Goal: Task Accomplishment & Management: Use online tool/utility

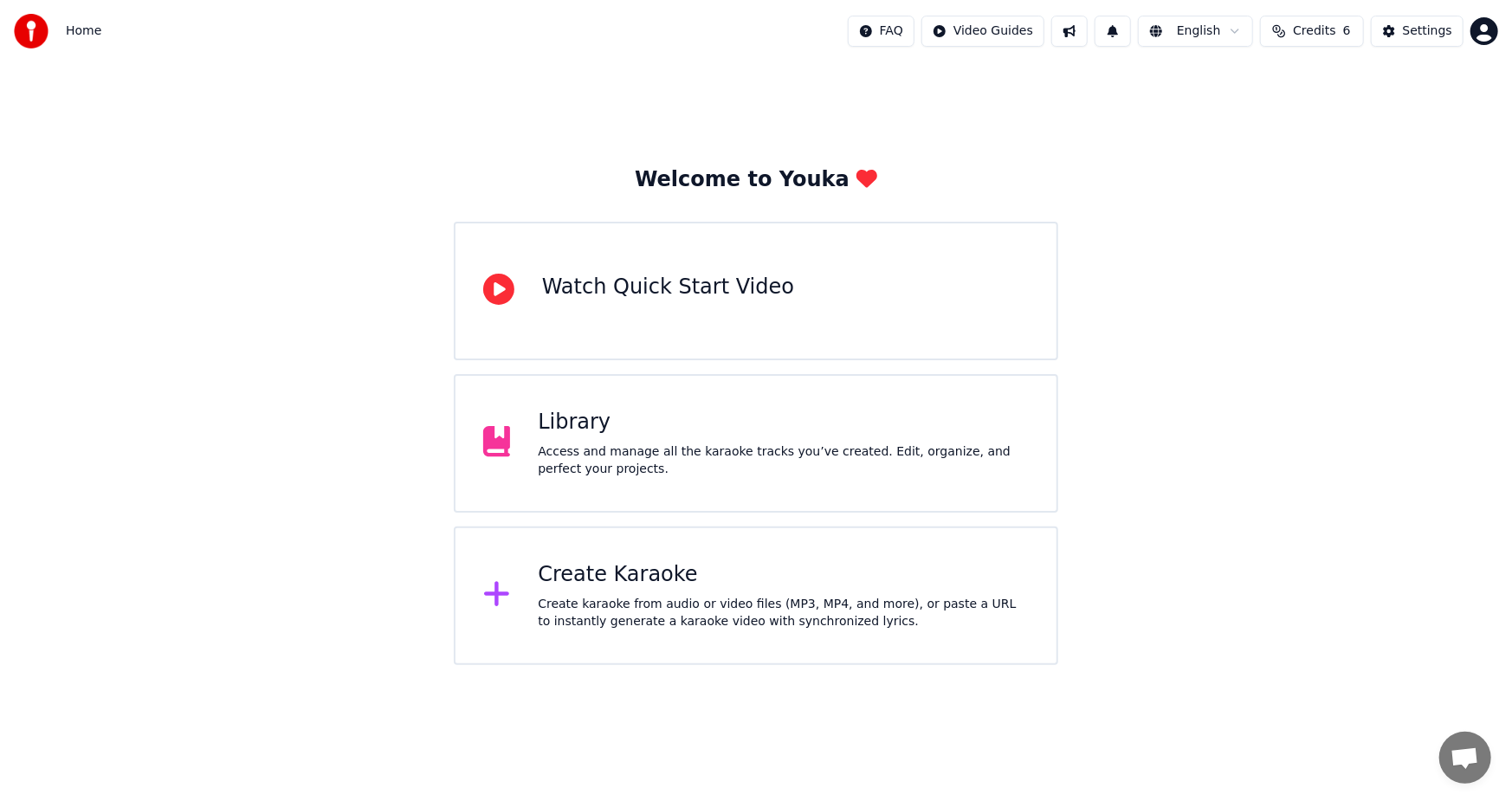
click at [654, 599] on div "Create karaoke from audio or video files (MP3, MP4, and more), or paste a URL t…" at bounding box center [783, 612] width 491 height 34
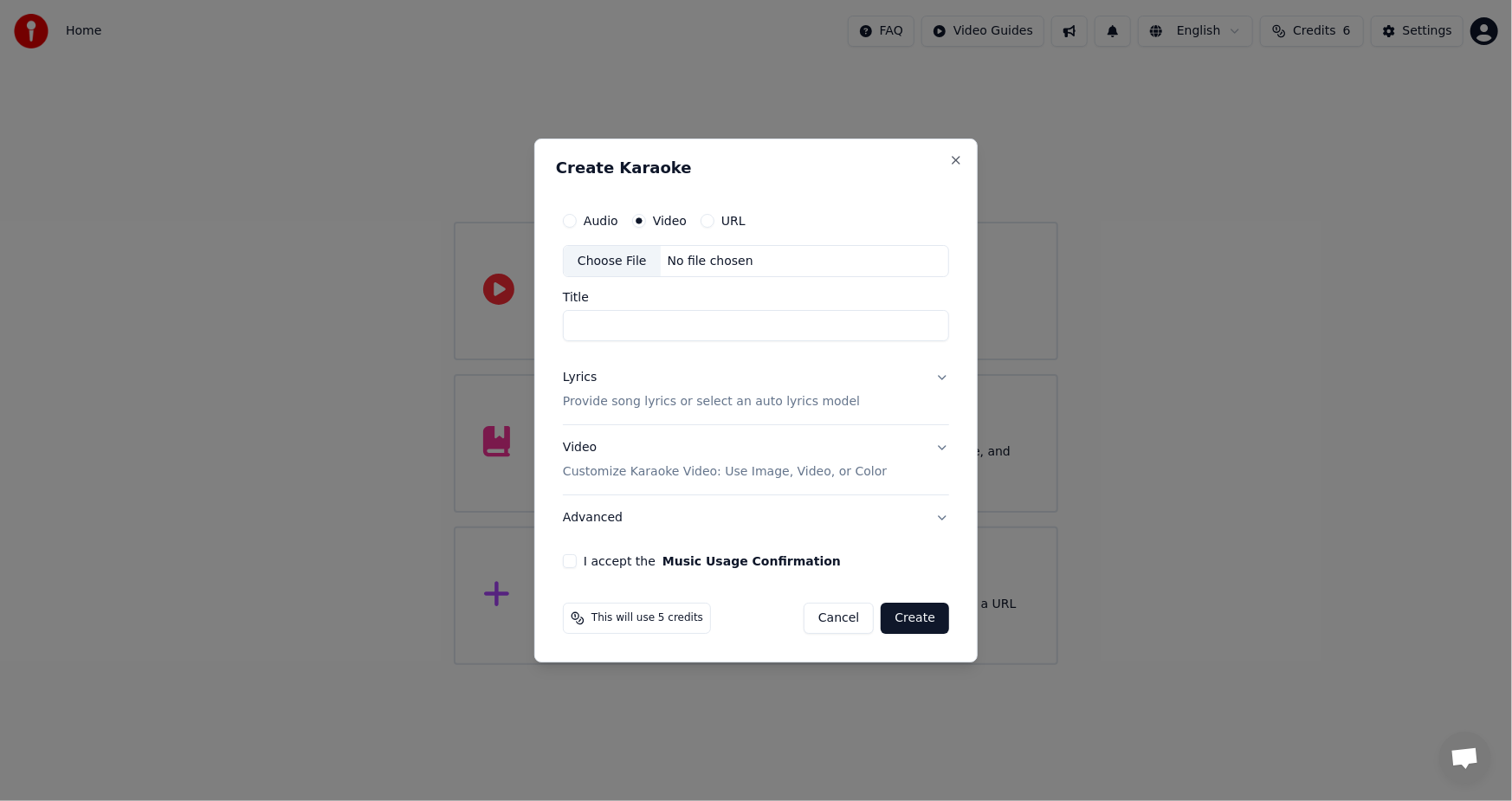
click at [589, 272] on div "Choose File" at bounding box center [611, 261] width 97 height 31
type input "**********"
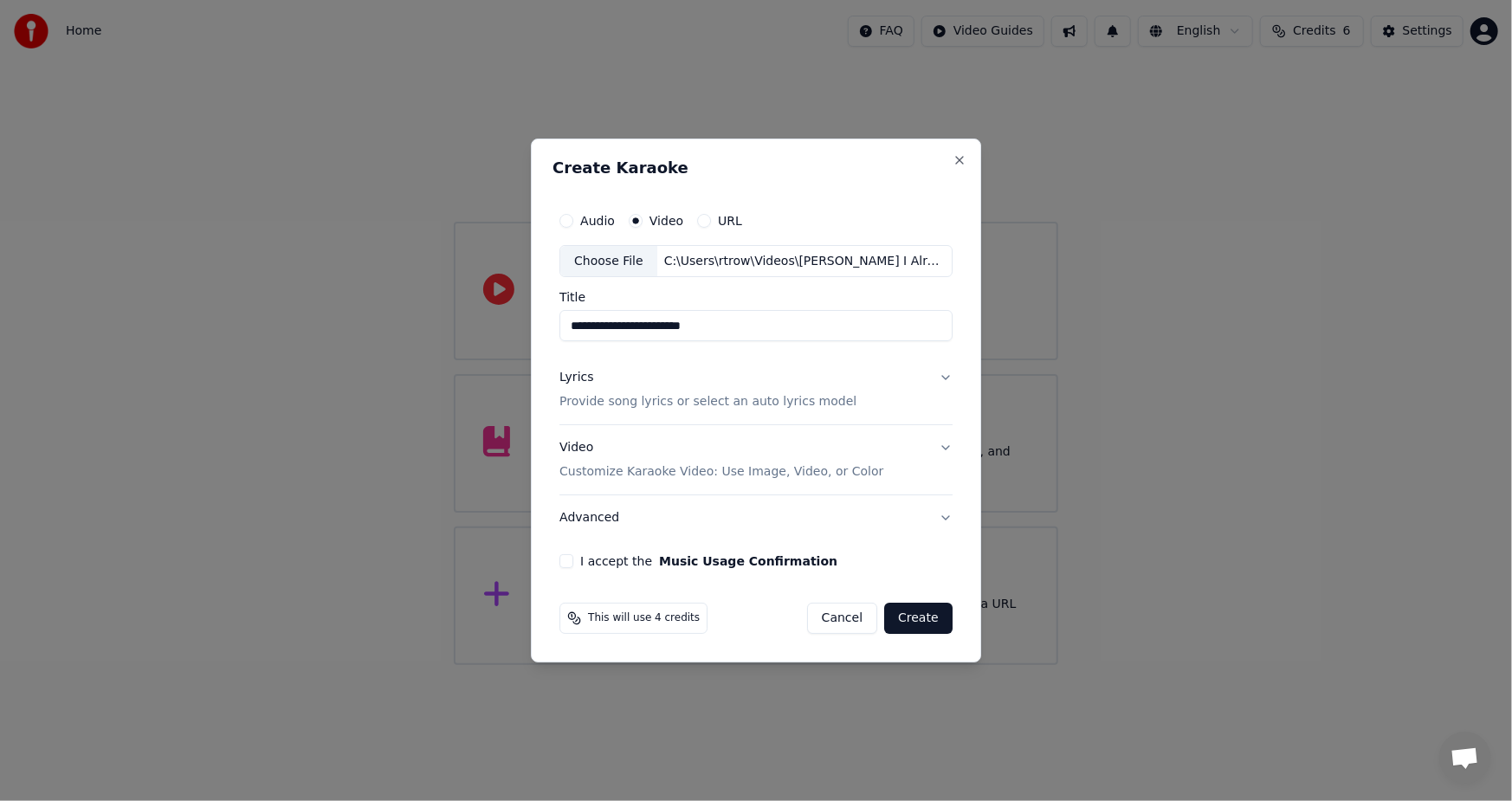
click at [583, 408] on p "Provide song lyrics or select an auto lyrics model" at bounding box center [708, 403] width 297 height 18
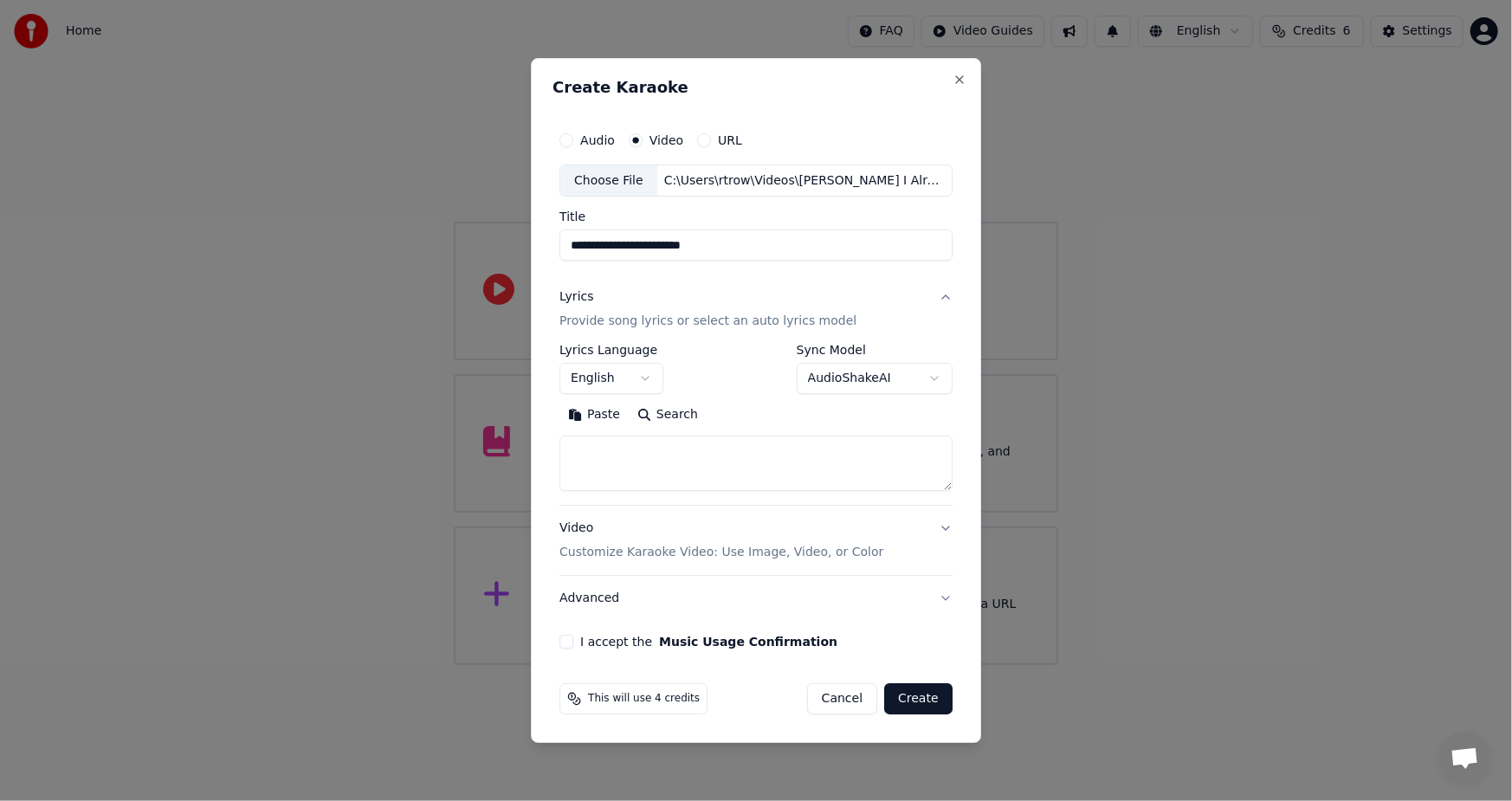
click at [596, 416] on button "Paste" at bounding box center [594, 416] width 69 height 28
click at [573, 642] on button "I accept the Music Usage Confirmation" at bounding box center [566, 642] width 14 height 14
click at [916, 695] on button "Create" at bounding box center [918, 699] width 69 height 31
type textarea "**********"
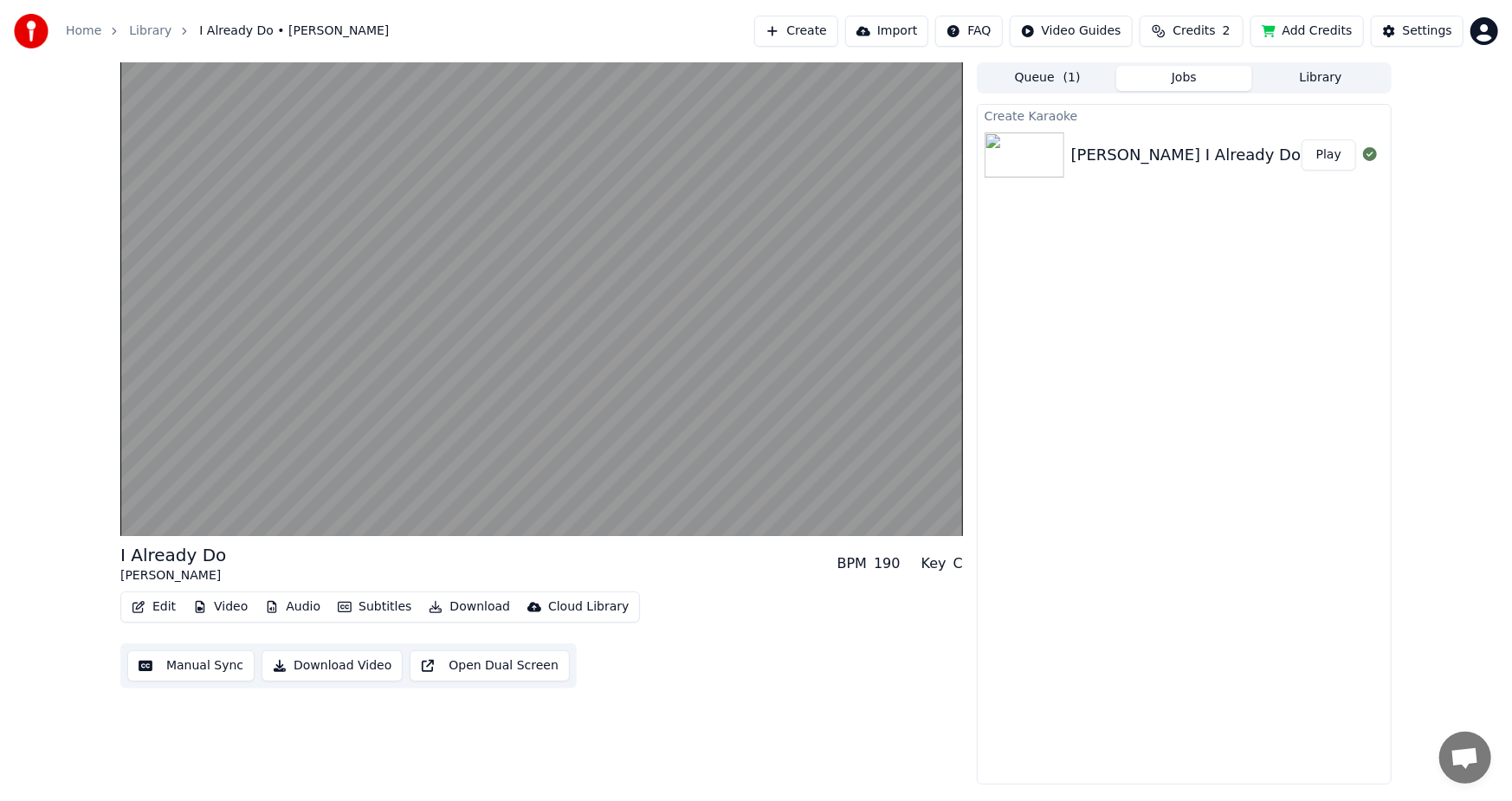
click at [1319, 150] on button "Play" at bounding box center [1328, 155] width 54 height 31
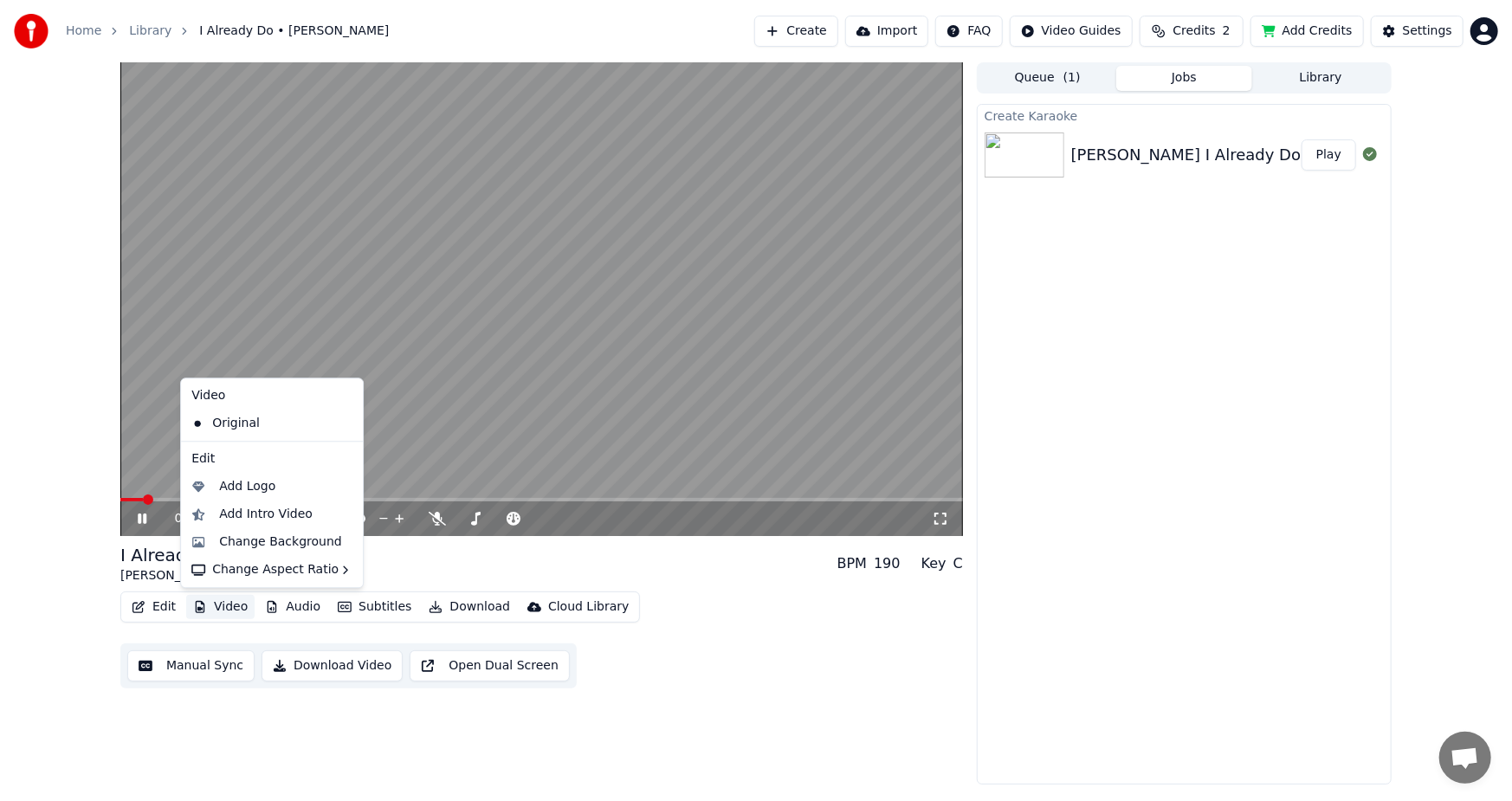
click at [214, 606] on button "Video" at bounding box center [220, 606] width 69 height 25
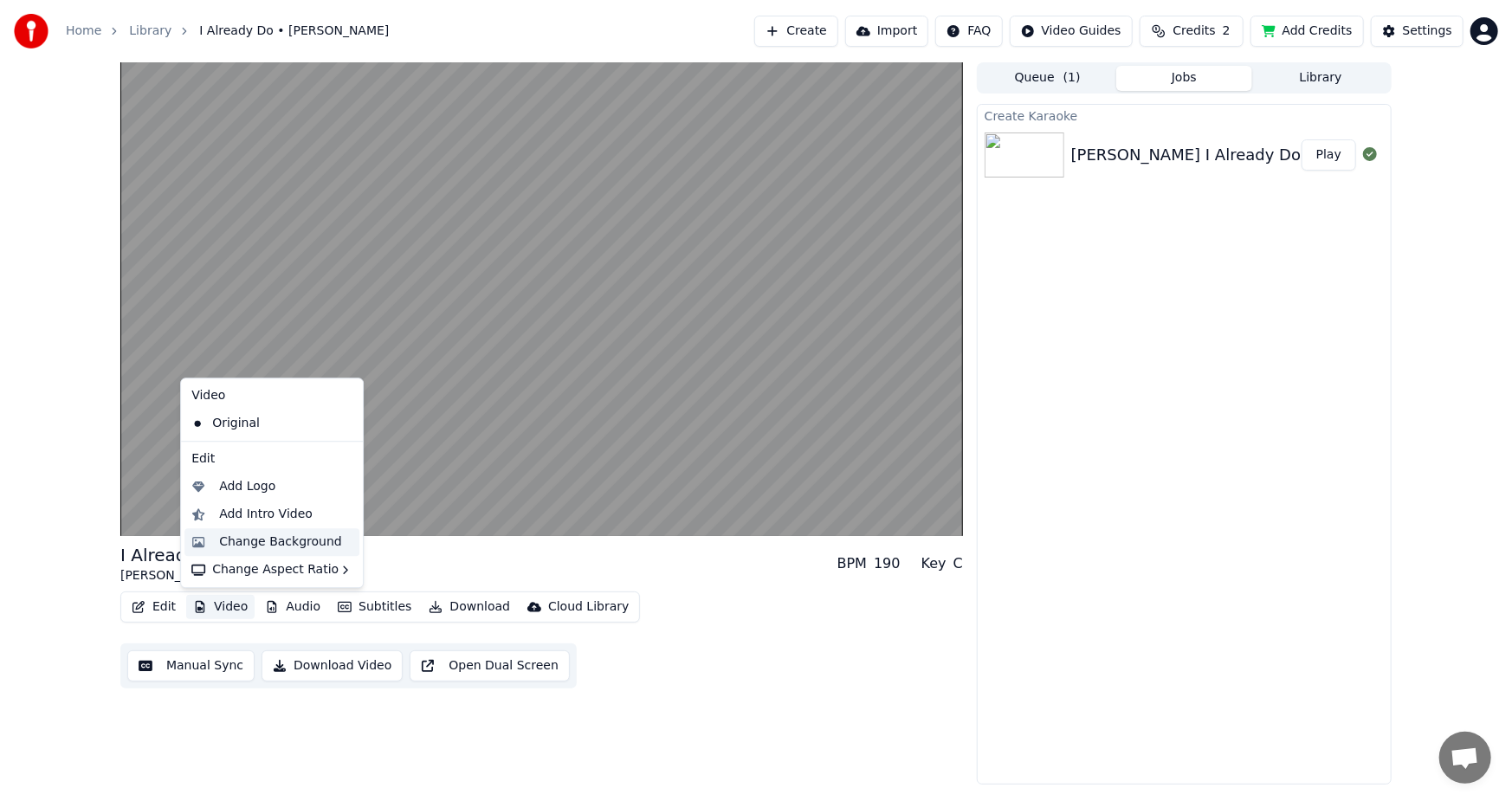
click at [290, 537] on div "Change Background" at bounding box center [280, 542] width 123 height 18
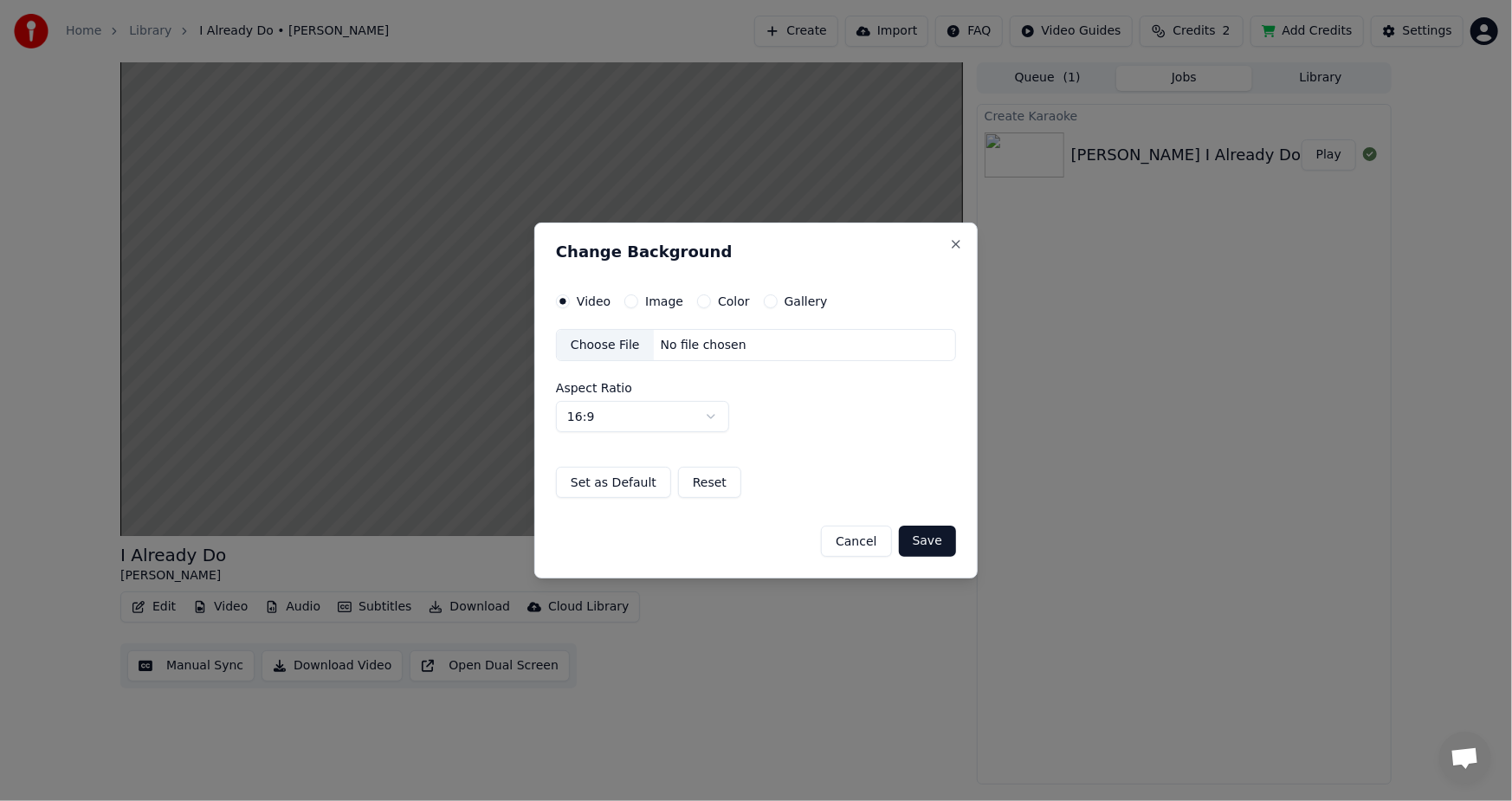
click at [665, 295] on label "Image" at bounding box center [664, 301] width 38 height 12
click at [638, 294] on button "Image" at bounding box center [631, 301] width 14 height 14
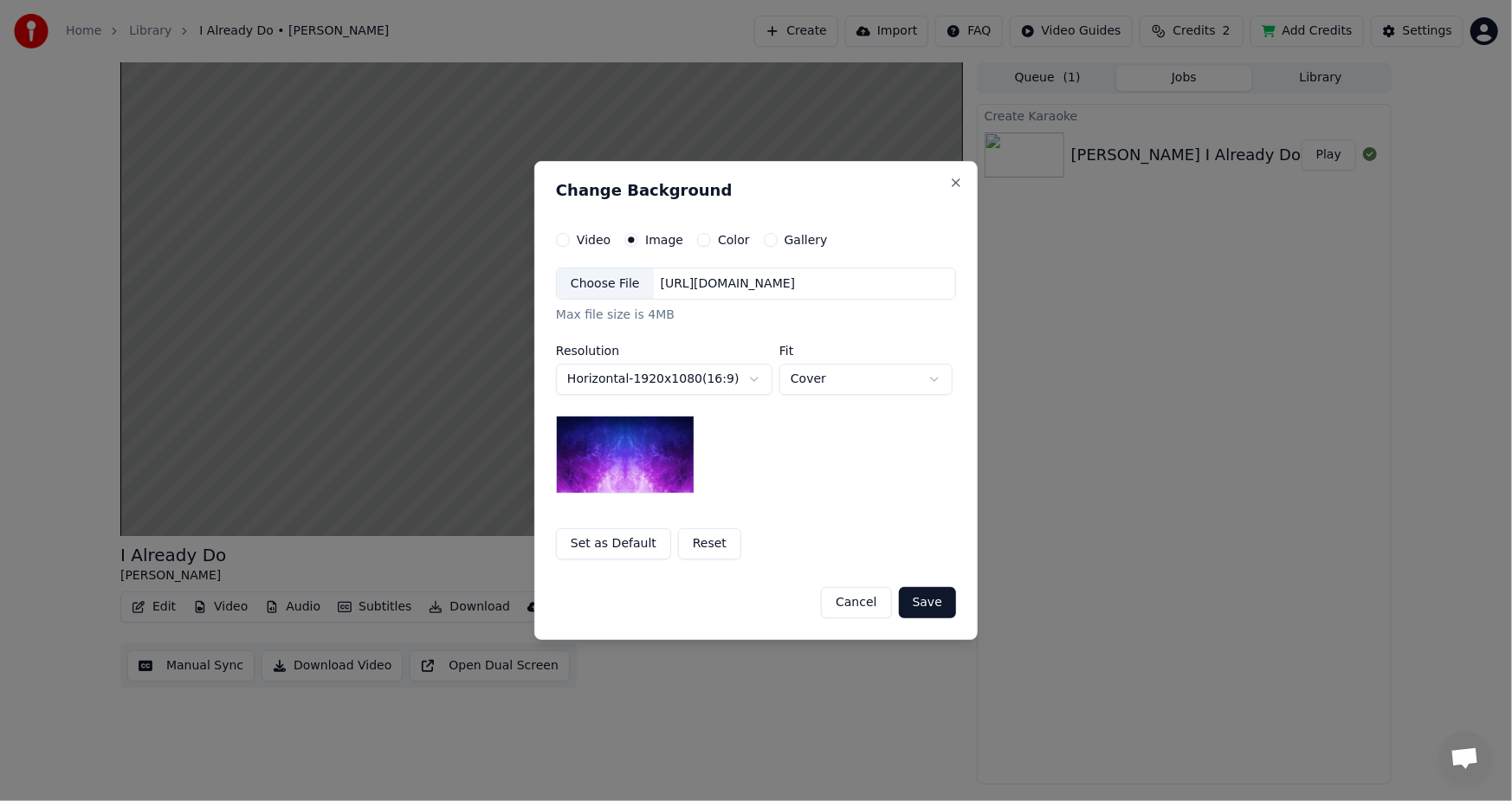
click at [594, 294] on div "Choose File" at bounding box center [605, 284] width 97 height 31
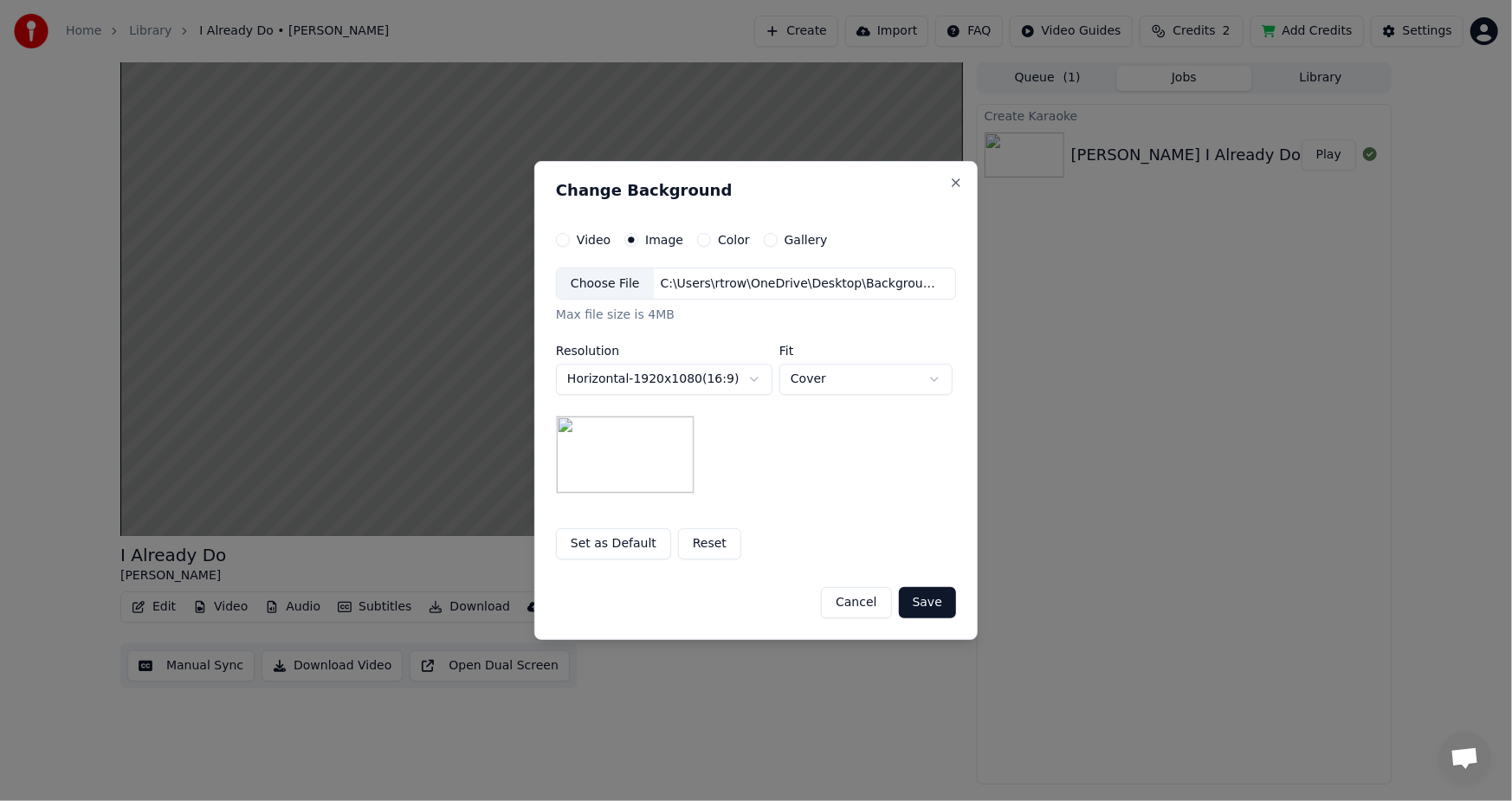
click at [932, 601] on button "Save" at bounding box center [927, 602] width 57 height 31
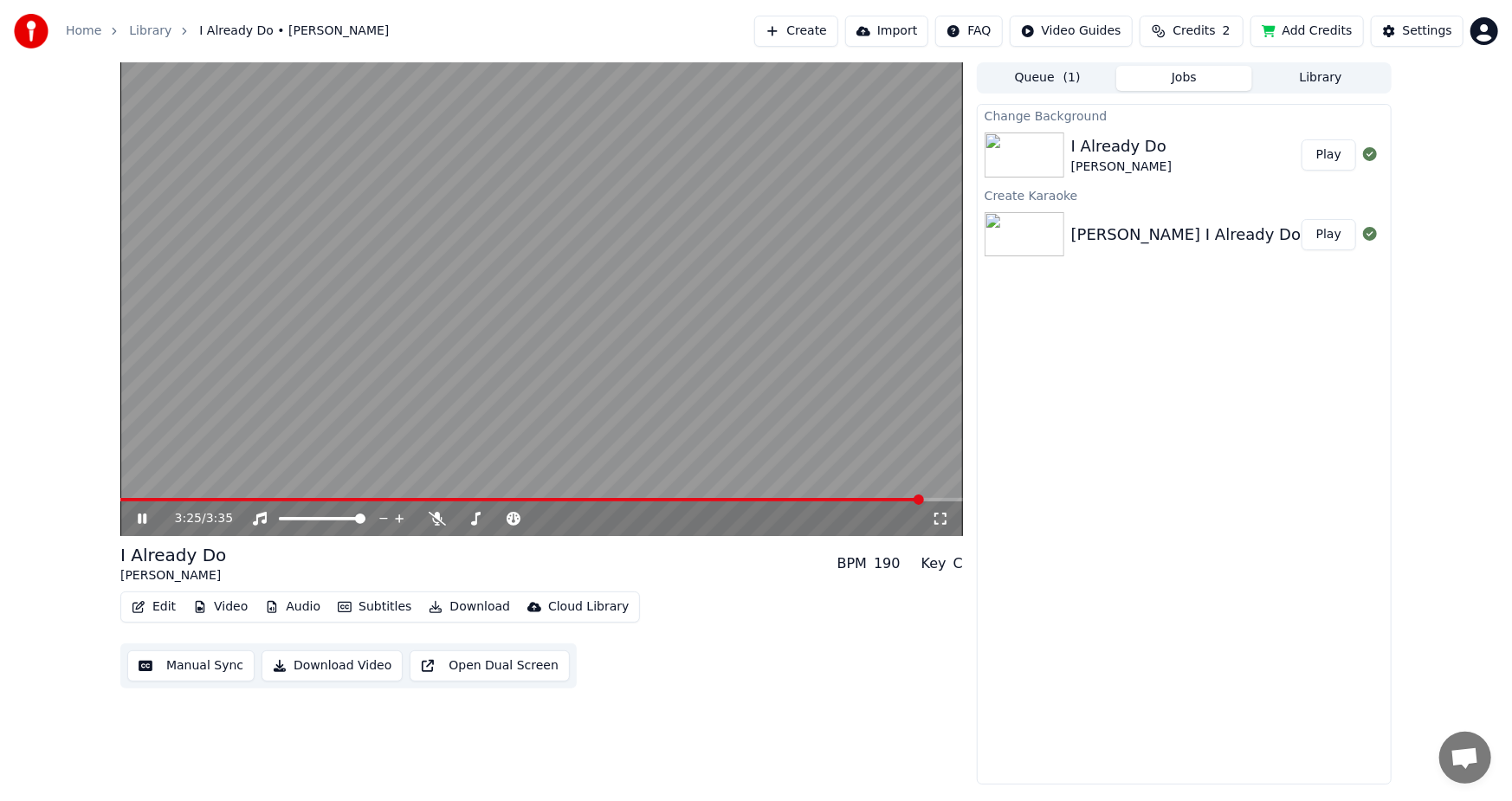
click at [1329, 154] on button "Play" at bounding box center [1328, 155] width 54 height 31
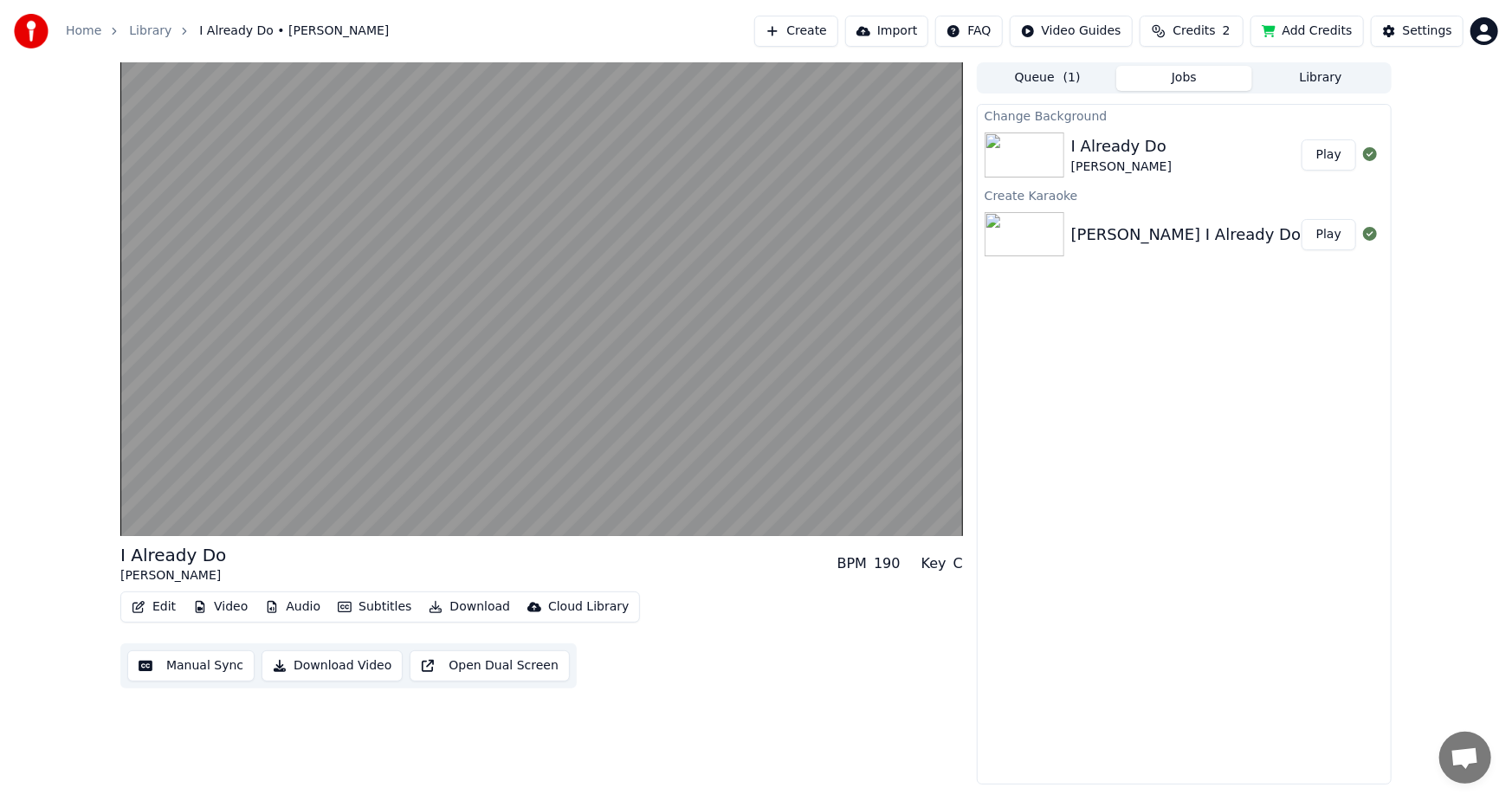
click at [157, 601] on button "Edit" at bounding box center [153, 606] width 58 height 25
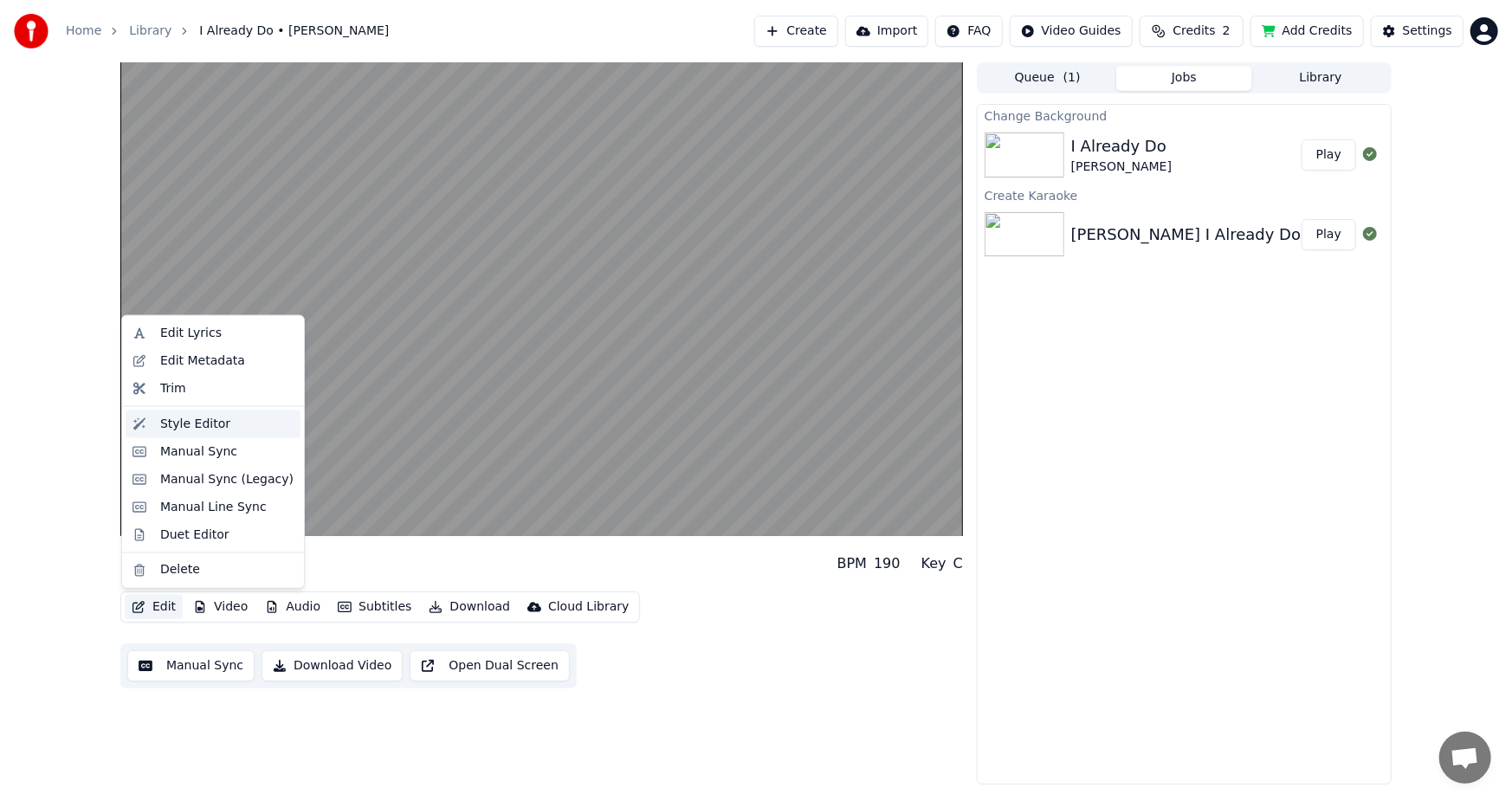
click at [217, 421] on div "Style Editor" at bounding box center [195, 425] width 70 height 18
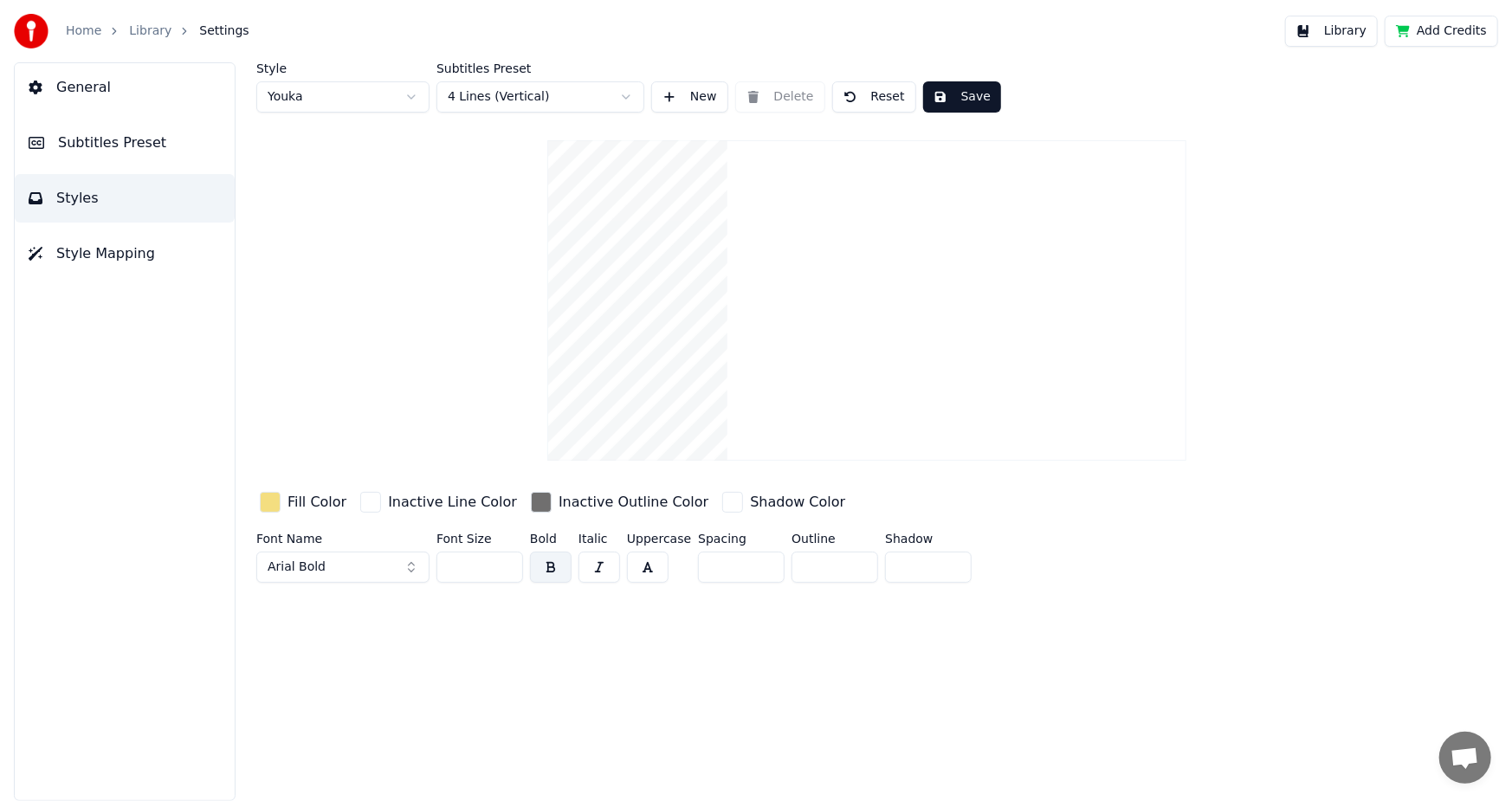
click at [412, 565] on button "Arial Bold" at bounding box center [343, 567] width 173 height 31
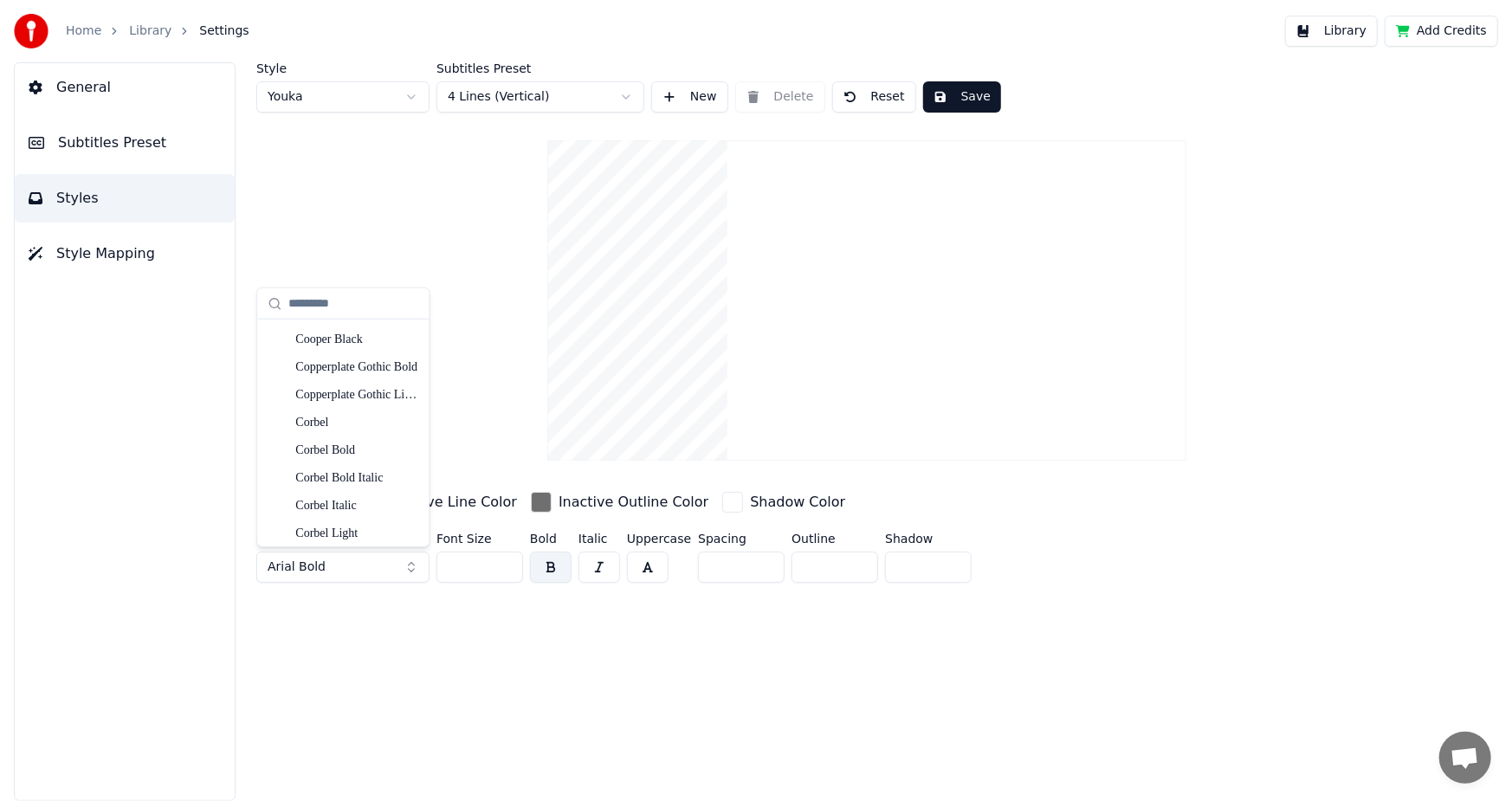
scroll to position [3336, 0]
click at [360, 346] on div "Cooper Black" at bounding box center [356, 351] width 123 height 18
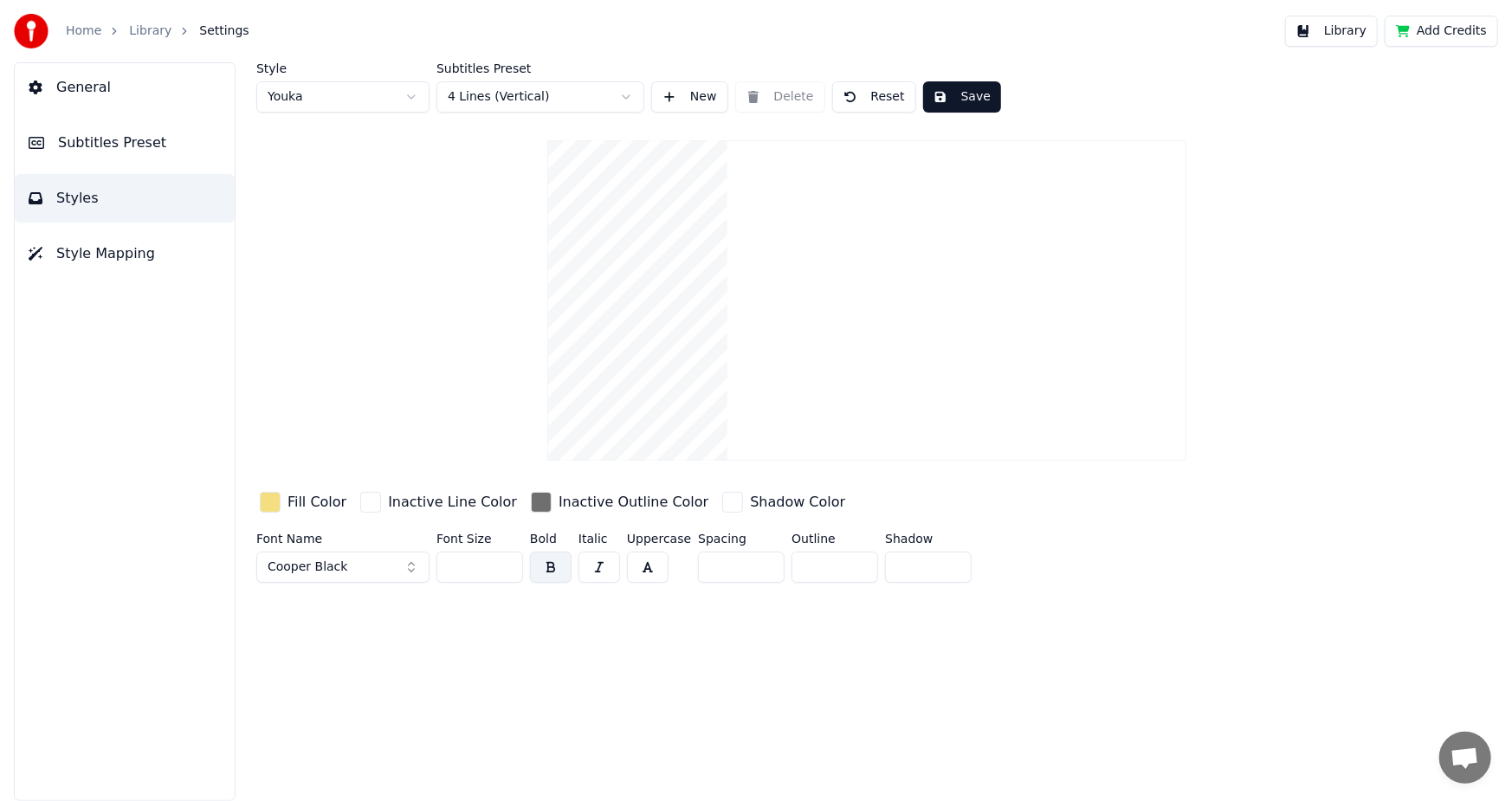
click at [269, 497] on div "button" at bounding box center [269, 501] width 21 height 21
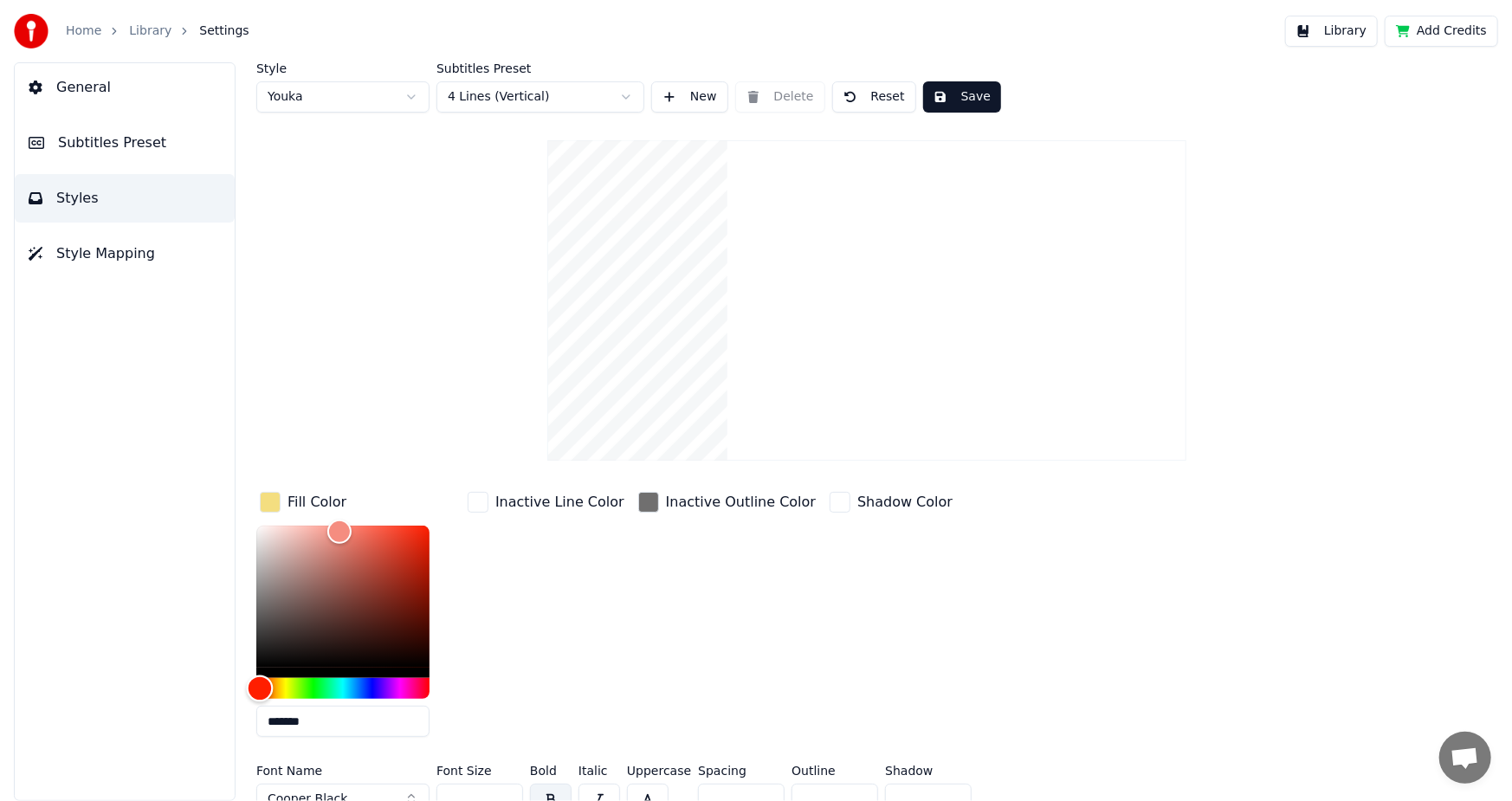
click at [260, 690] on div "Hue" at bounding box center [343, 688] width 173 height 21
type input "*******"
click at [420, 526] on div "Color" at bounding box center [343, 597] width 173 height 142
click at [638, 492] on div "button" at bounding box center [648, 501] width 21 height 21
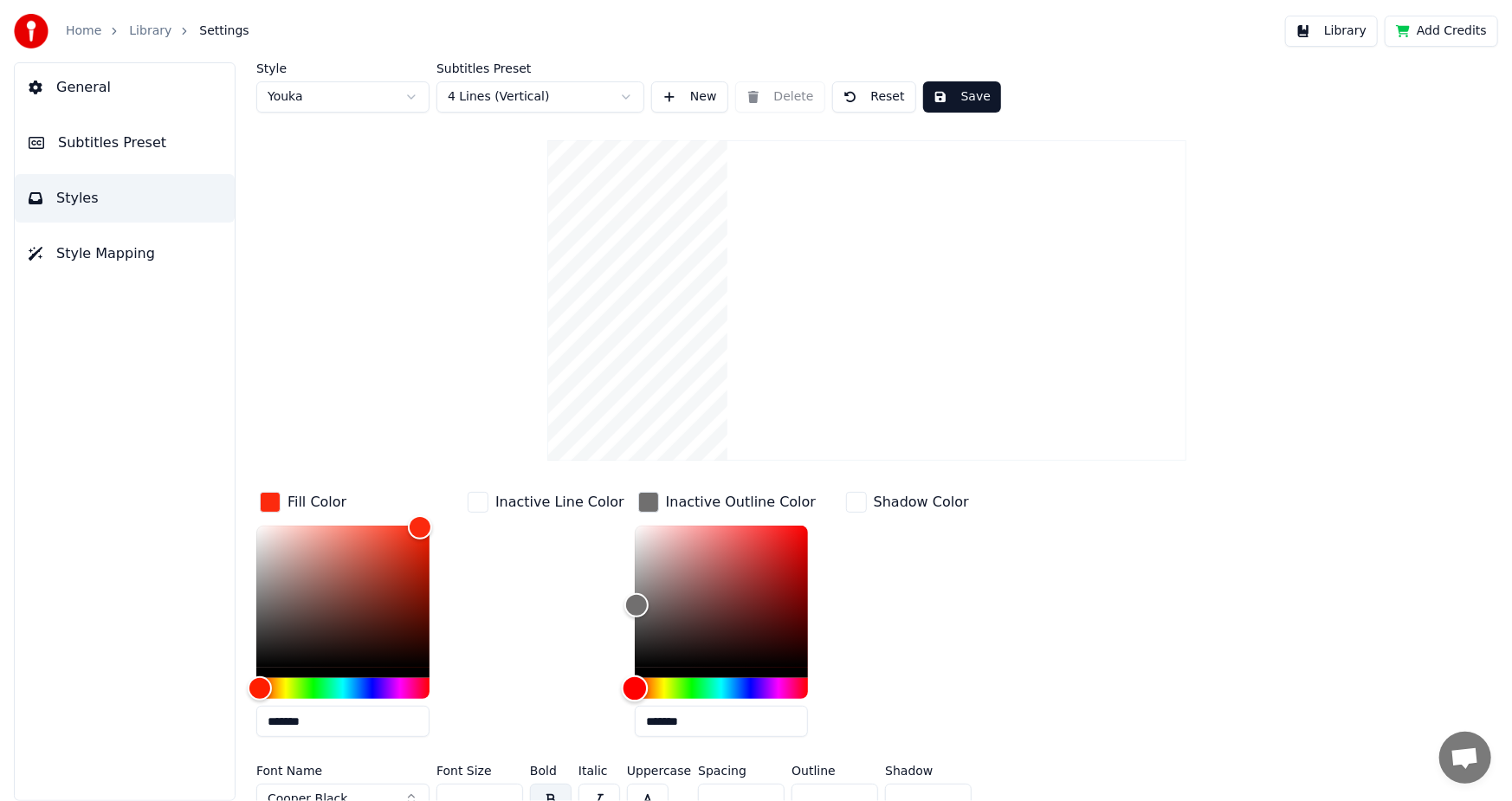
click at [647, 693] on div "Hue" at bounding box center [722, 688] width 173 height 21
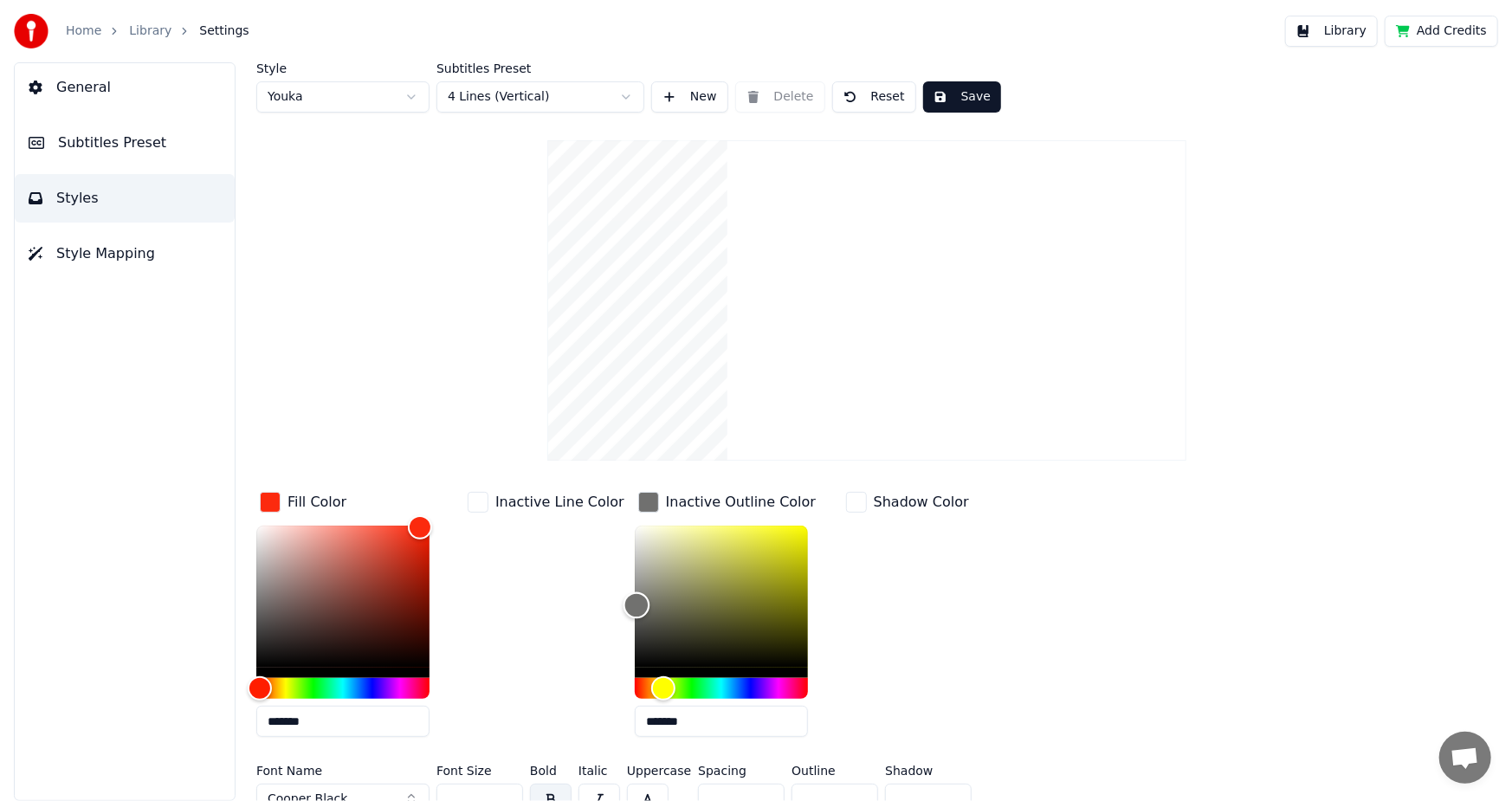
type input "*******"
click at [785, 531] on div "Color" at bounding box center [722, 597] width 173 height 142
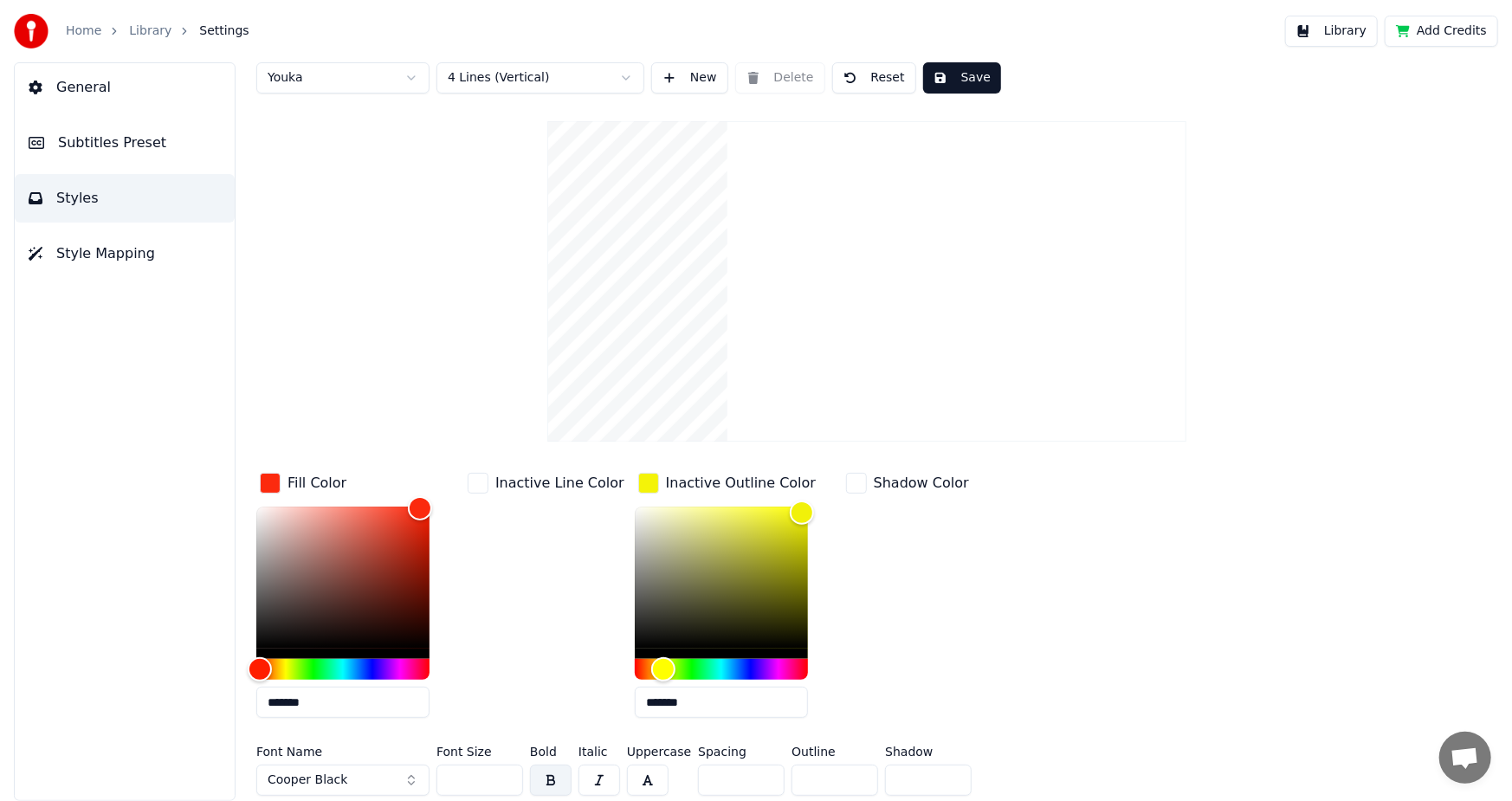
click at [1121, 606] on div "Fill Color ******* Inactive Line Color Inactive Outline Color ******* Shadow Co…" at bounding box center [785, 600] width 1058 height 262
click at [847, 774] on input "**" at bounding box center [835, 780] width 87 height 31
click at [851, 779] on input "**" at bounding box center [835, 780] width 87 height 31
click at [851, 779] on input "*" at bounding box center [835, 780] width 87 height 31
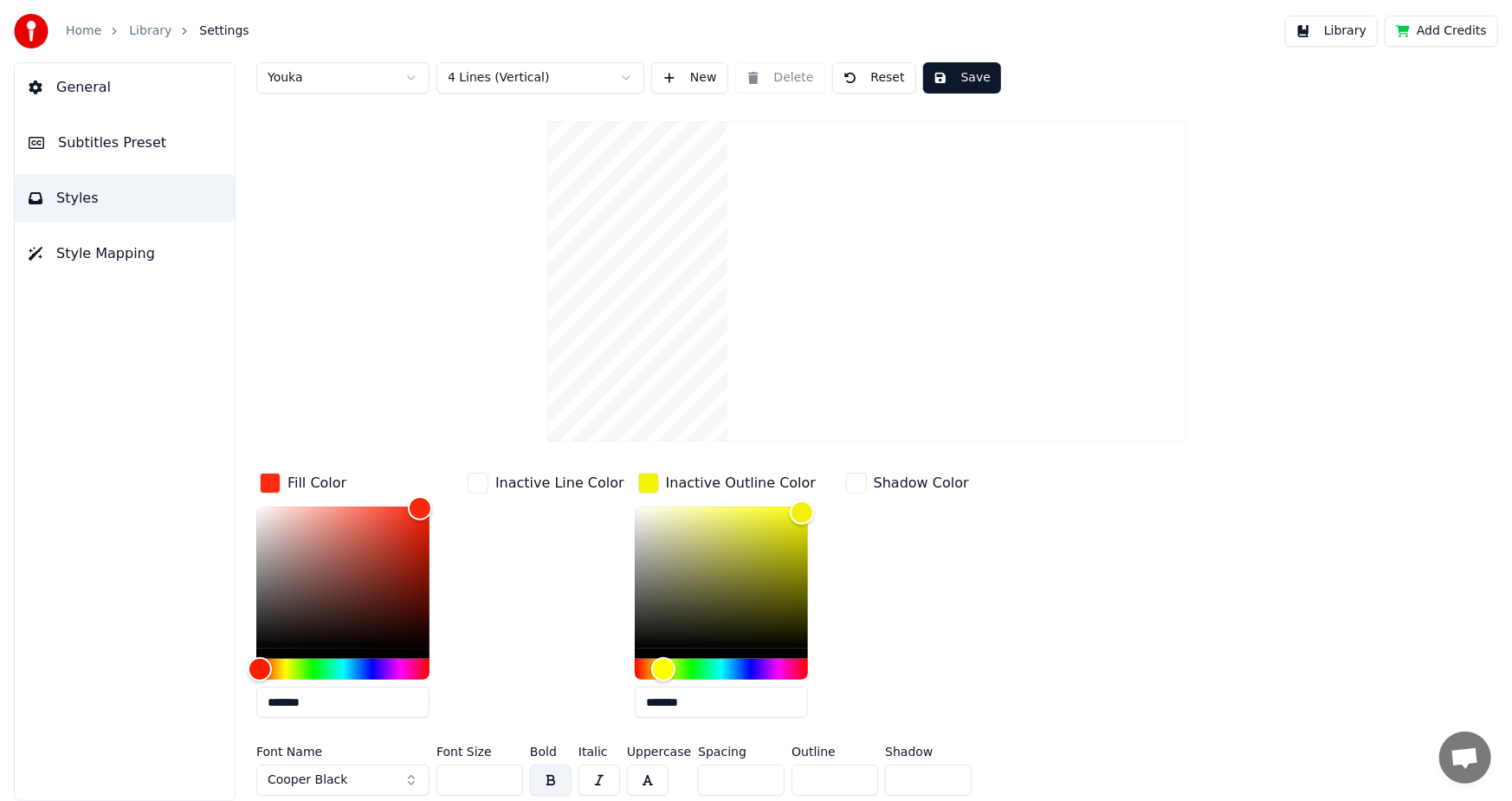
click at [851, 779] on input "*" at bounding box center [835, 780] width 87 height 31
type input "*"
click at [851, 779] on input "*" at bounding box center [835, 780] width 87 height 31
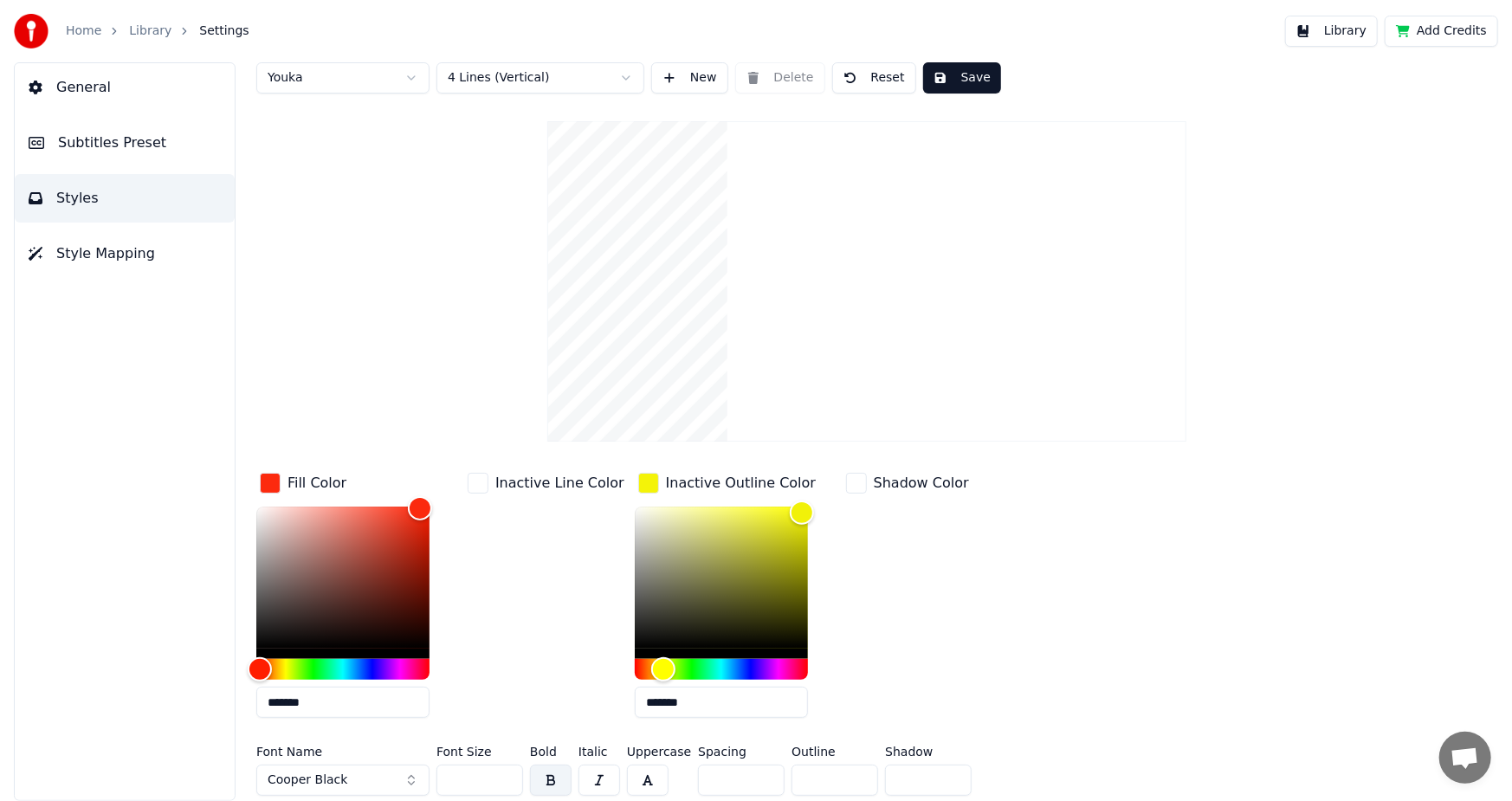
click at [509, 773] on input "**" at bounding box center [480, 780] width 87 height 31
type input "**"
click at [509, 773] on input "**" at bounding box center [480, 780] width 87 height 31
click at [941, 77] on button "Save" at bounding box center [961, 78] width 78 height 31
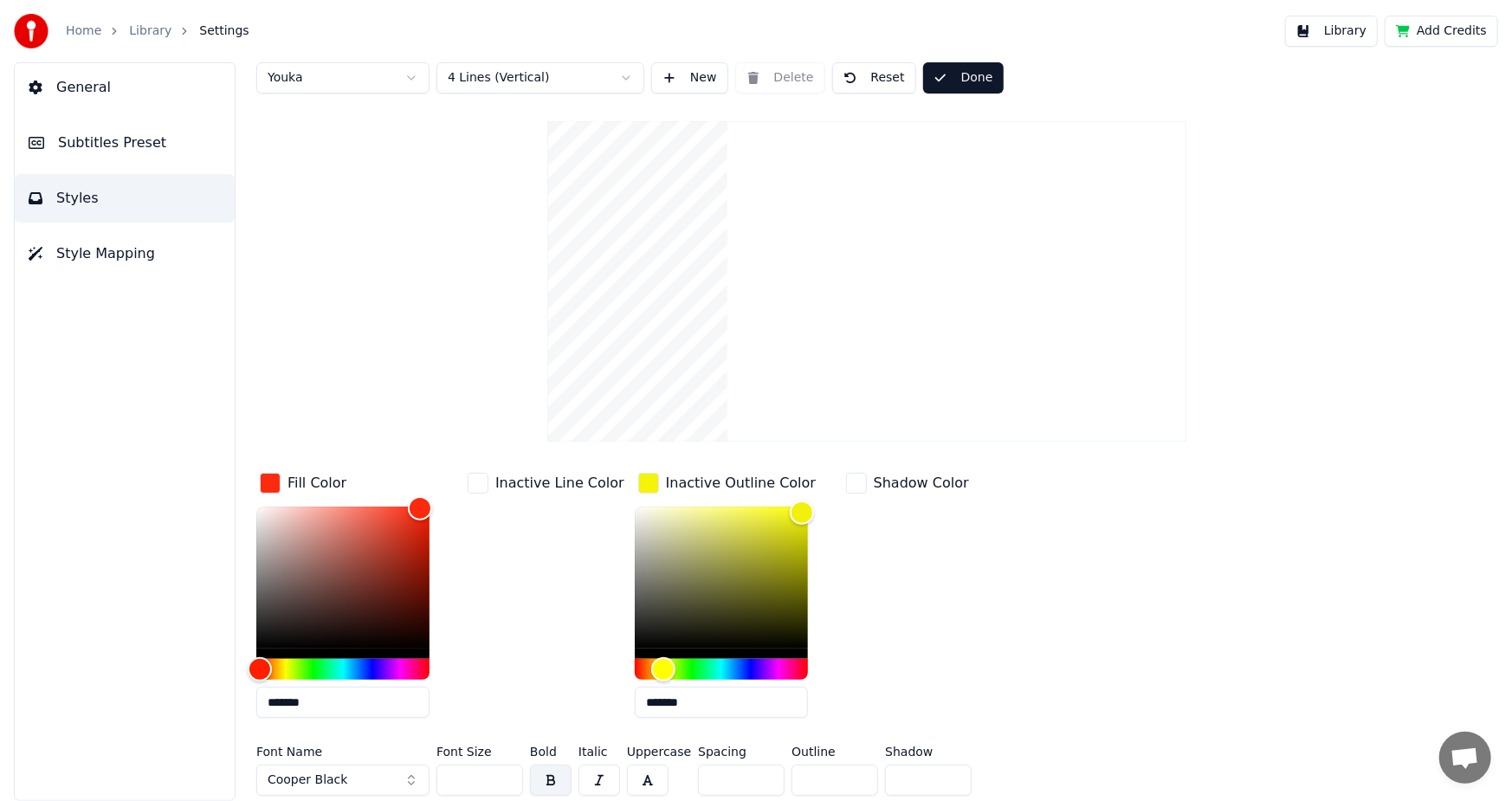
click at [964, 73] on button "Done" at bounding box center [963, 78] width 81 height 31
click at [273, 78] on html "Home Library Settings Library Add Credits General Subtitles Preset Styles Style…" at bounding box center [756, 400] width 1512 height 801
click at [82, 30] on html "Home Library Settings Library Add Credits General Subtitles Preset Styles Style…" at bounding box center [756, 400] width 1512 height 801
click at [82, 30] on link "Home" at bounding box center [84, 31] width 35 height 18
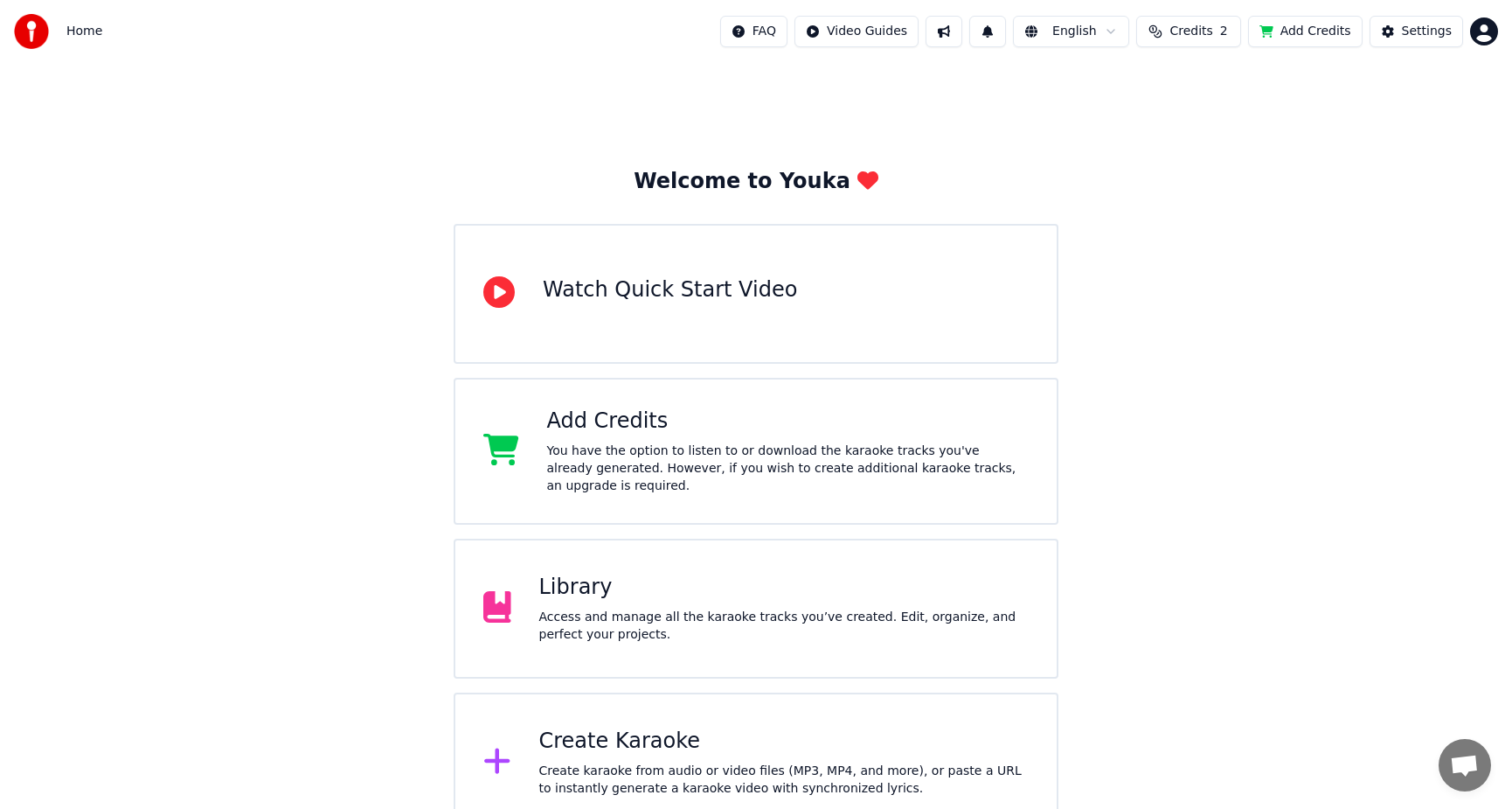
click at [576, 597] on div "Library Access and manage all the karaoke tracks you’ve created. Edit, organize…" at bounding box center [784, 608] width 490 height 69
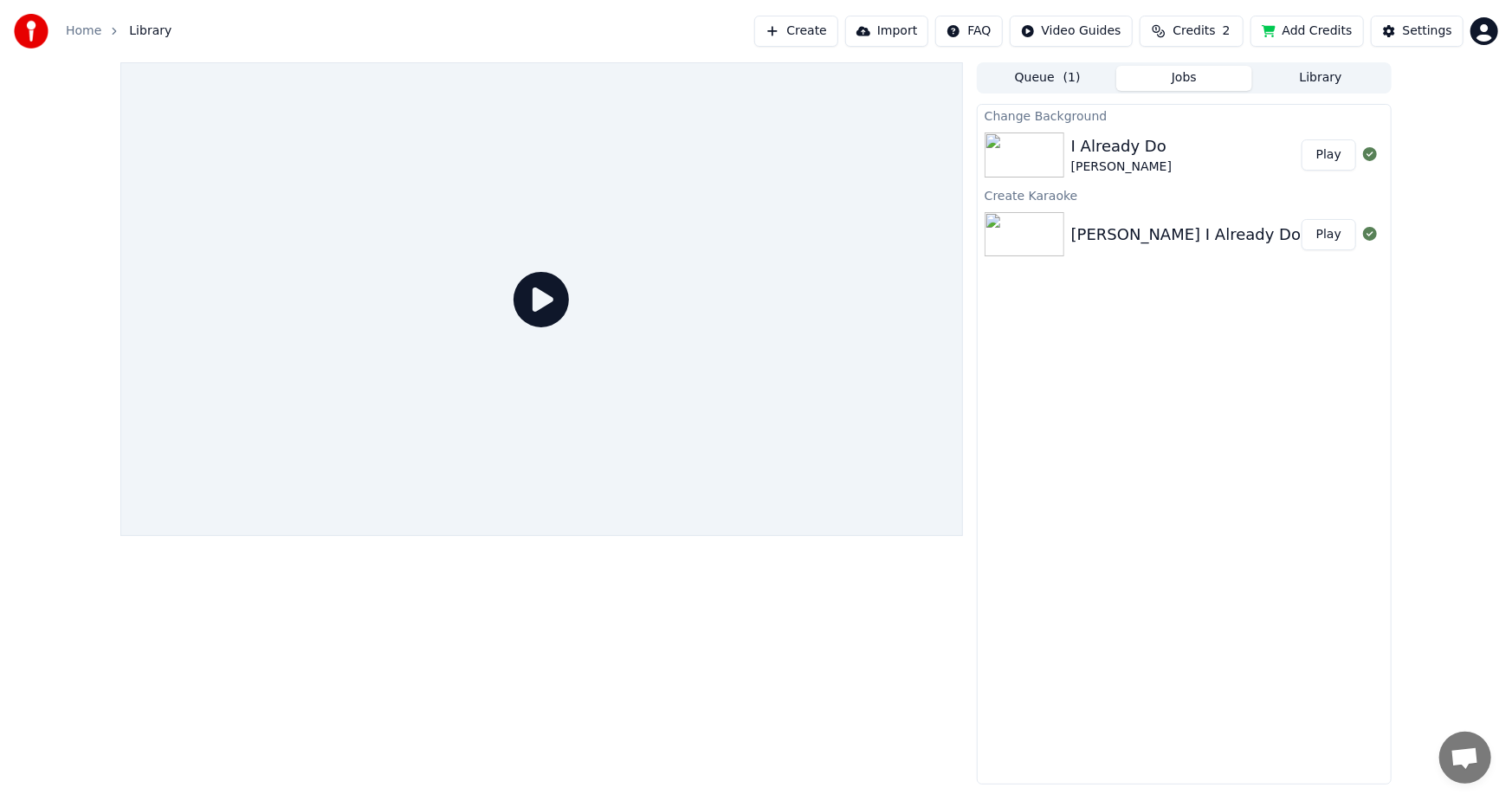
click at [1325, 147] on button "Play" at bounding box center [1328, 155] width 54 height 31
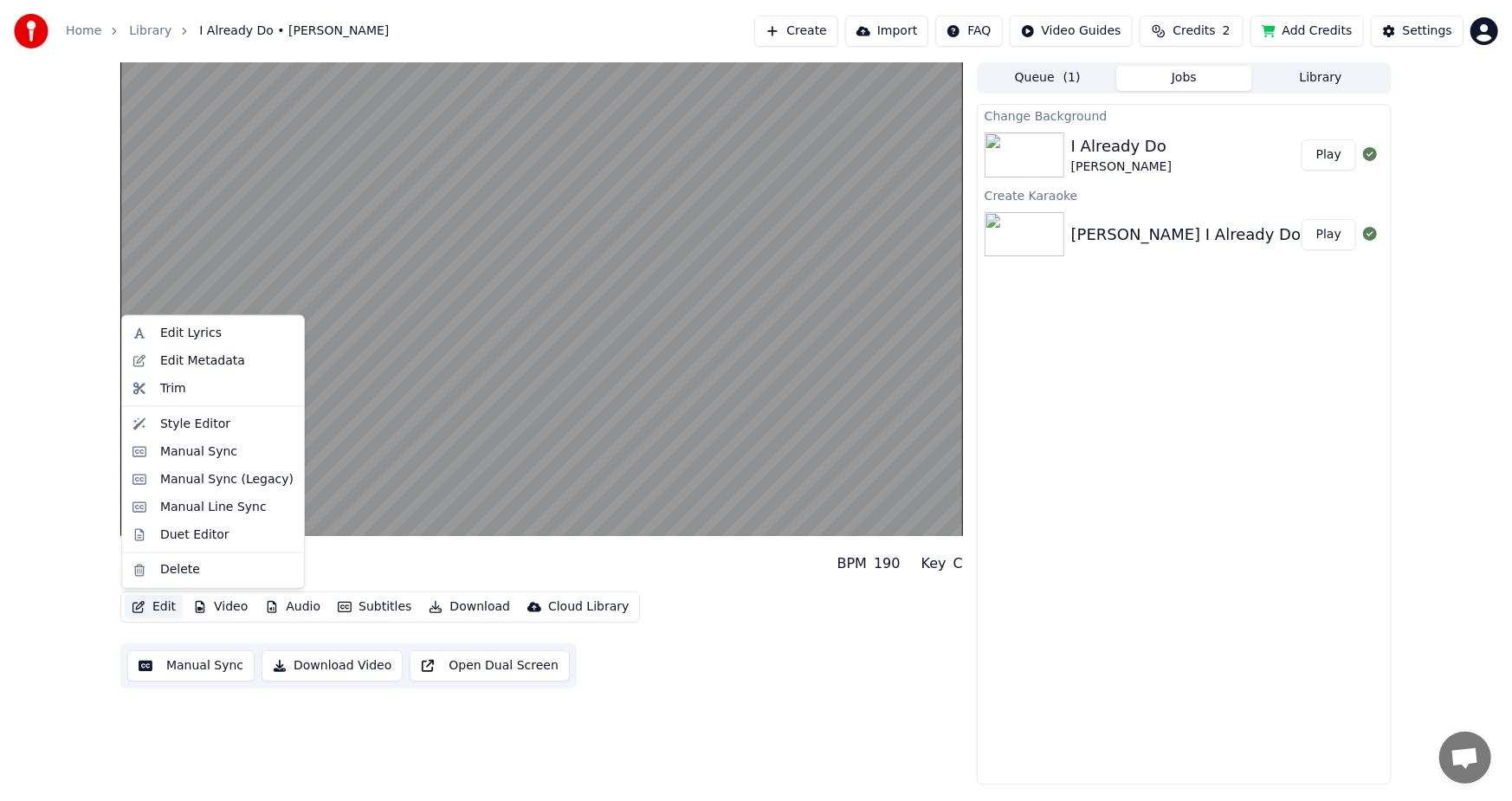
click at [154, 601] on button "Edit" at bounding box center [153, 606] width 58 height 25
click at [193, 423] on div "Style Editor" at bounding box center [195, 425] width 70 height 18
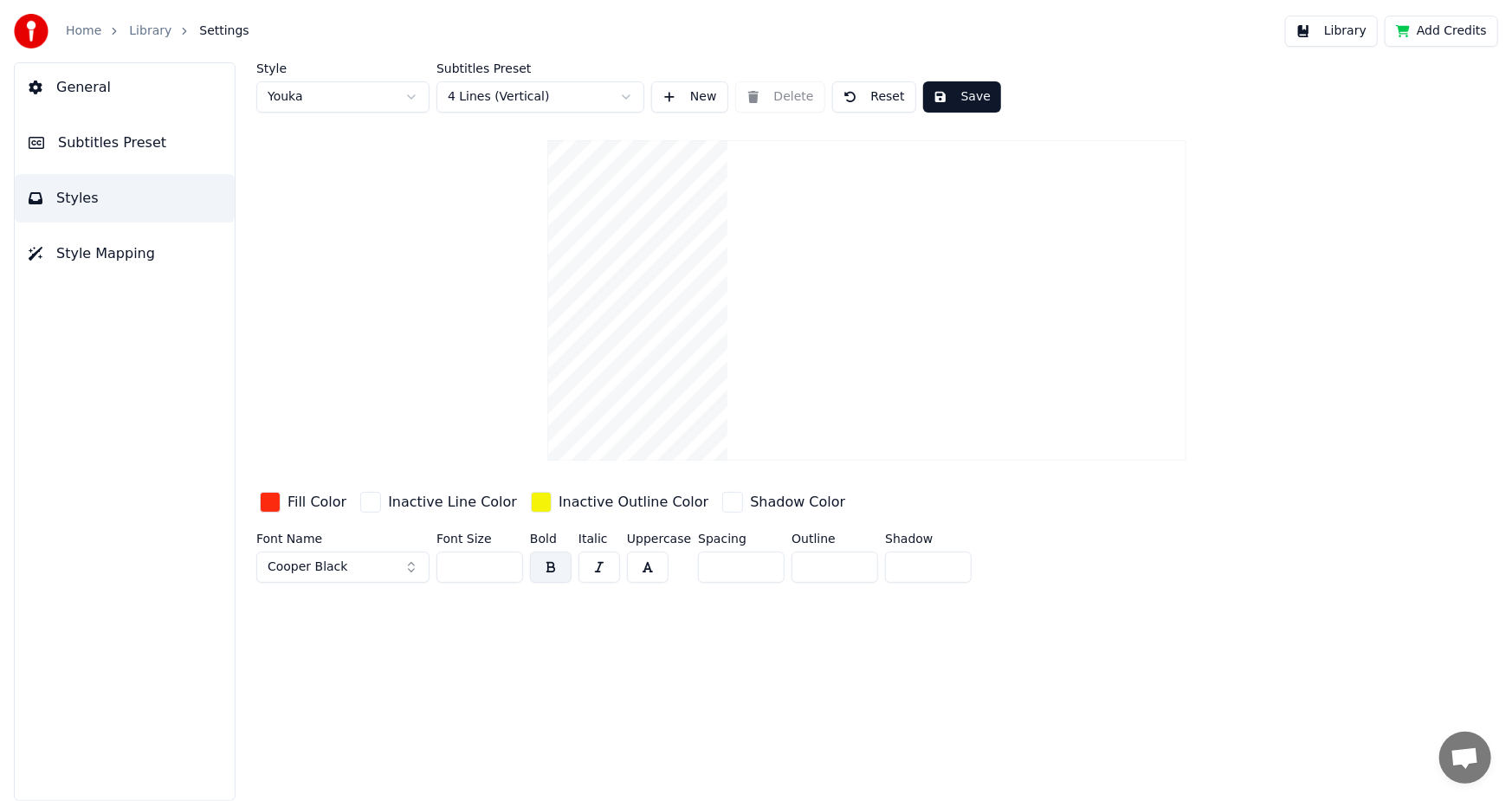
click at [264, 502] on div "button" at bounding box center [269, 501] width 21 height 21
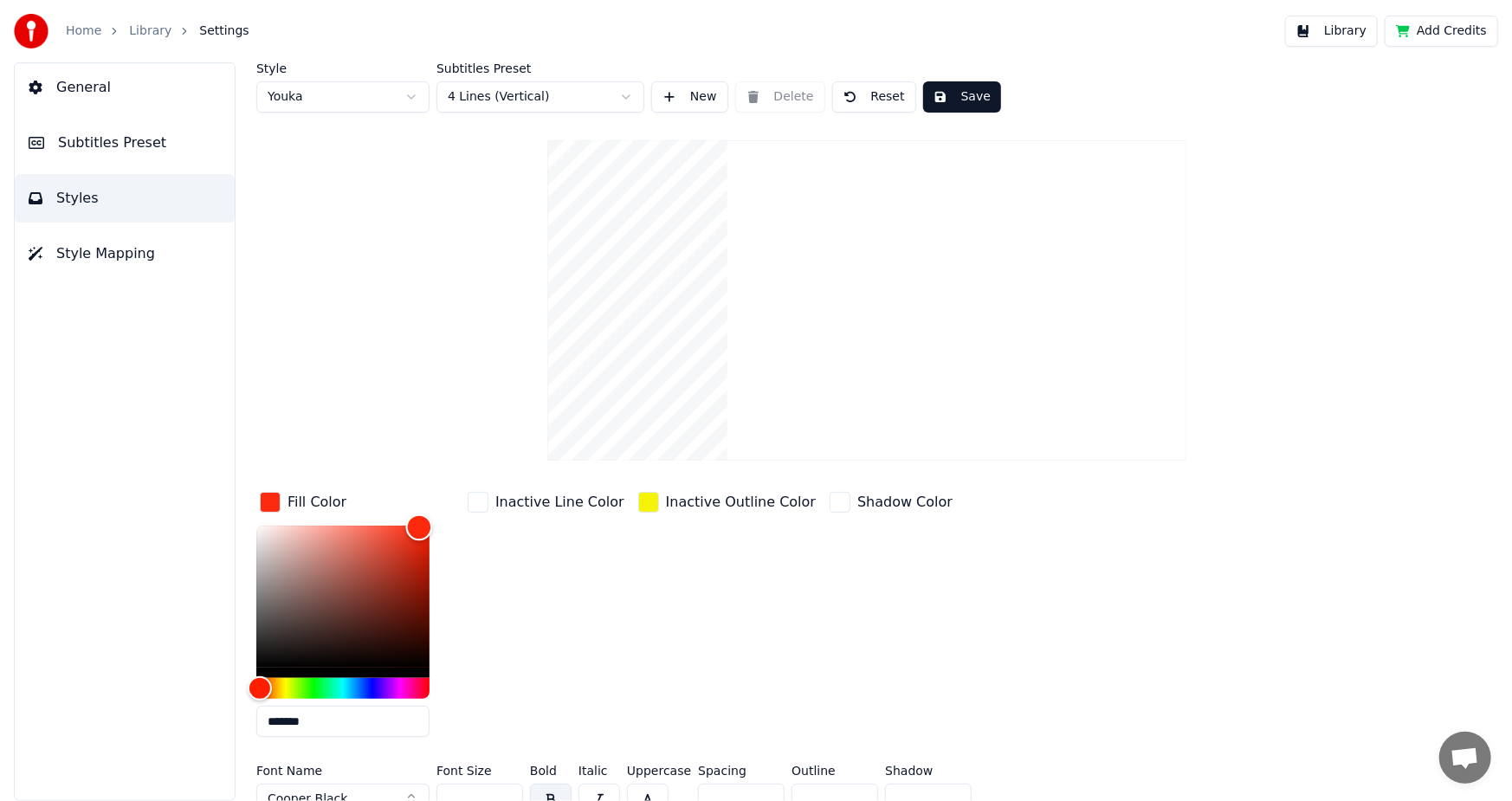
type input "*******"
click at [424, 665] on div "Color" at bounding box center [343, 597] width 173 height 142
click at [638, 498] on div "button" at bounding box center [648, 501] width 21 height 21
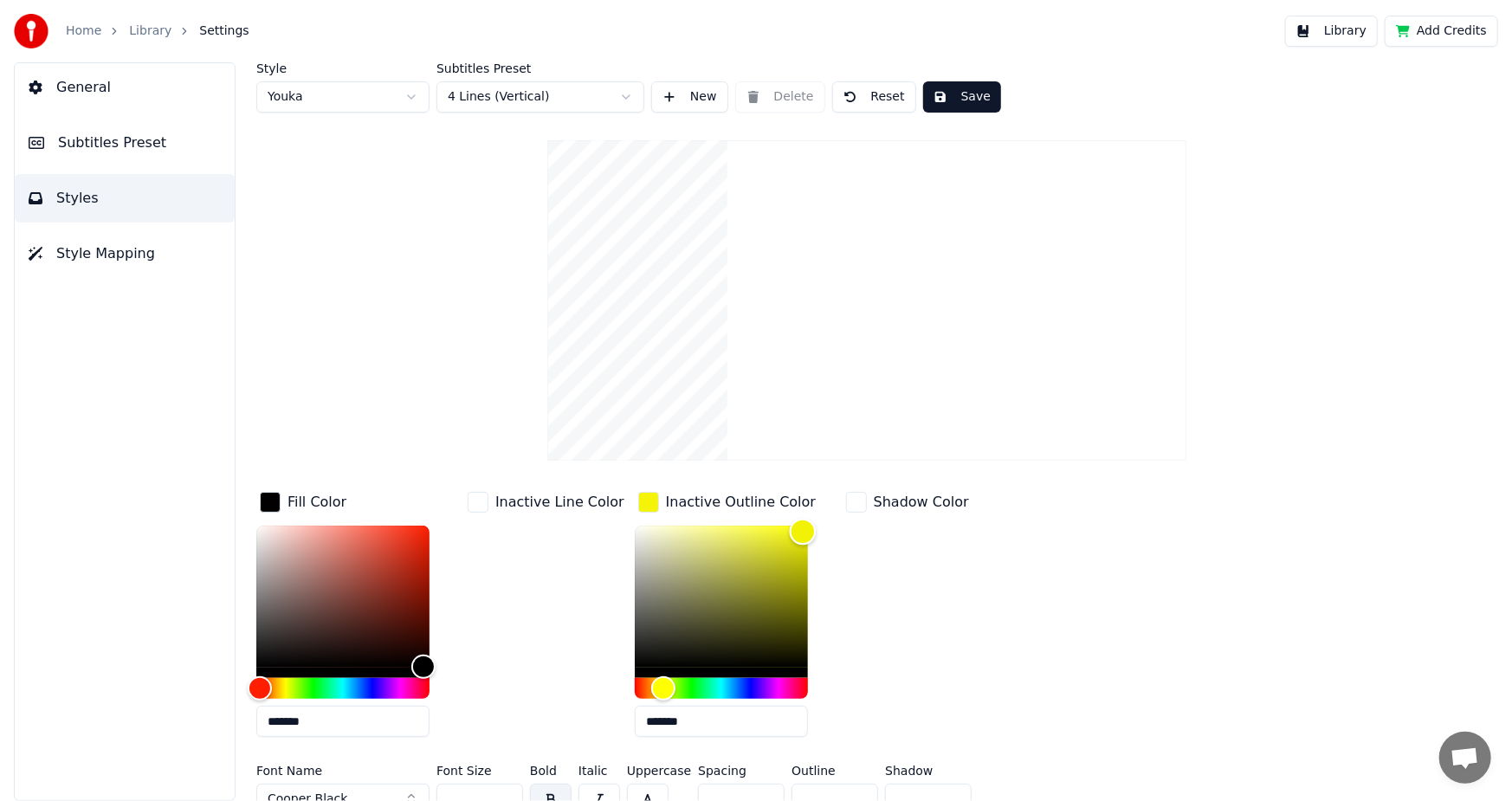
type input "*******"
click at [639, 665] on div "Color" at bounding box center [722, 597] width 173 height 142
click at [964, 98] on button "Save" at bounding box center [961, 97] width 78 height 31
click at [275, 91] on html "Home Library Settings Library Add Credits General Subtitles Preset Styles Style…" at bounding box center [756, 400] width 1512 height 801
click at [77, 32] on html "Home Library Settings Library Add Credits General Subtitles Preset Styles Style…" at bounding box center [756, 400] width 1512 height 801
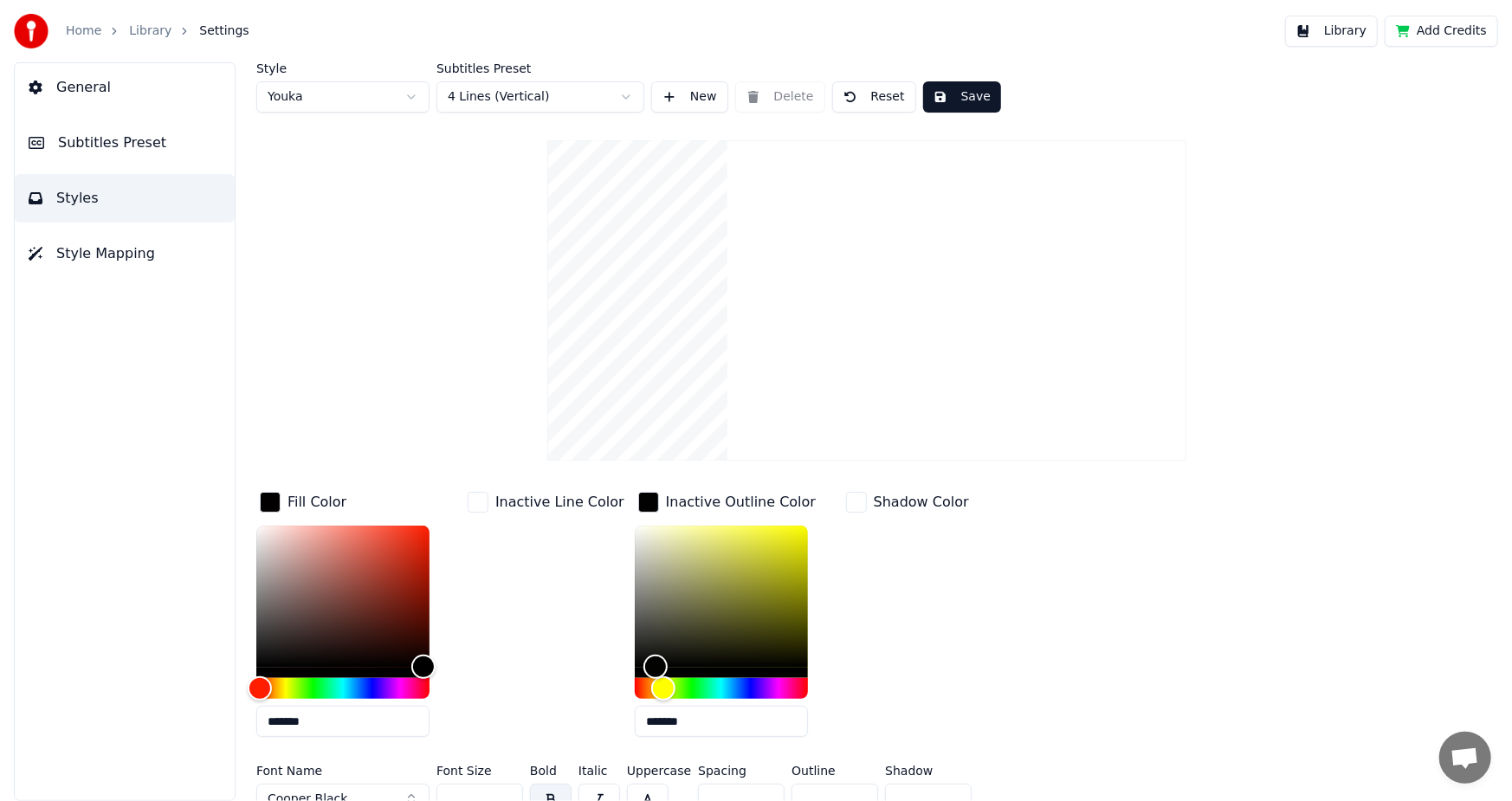
click at [77, 32] on link "Home" at bounding box center [84, 31] width 35 height 18
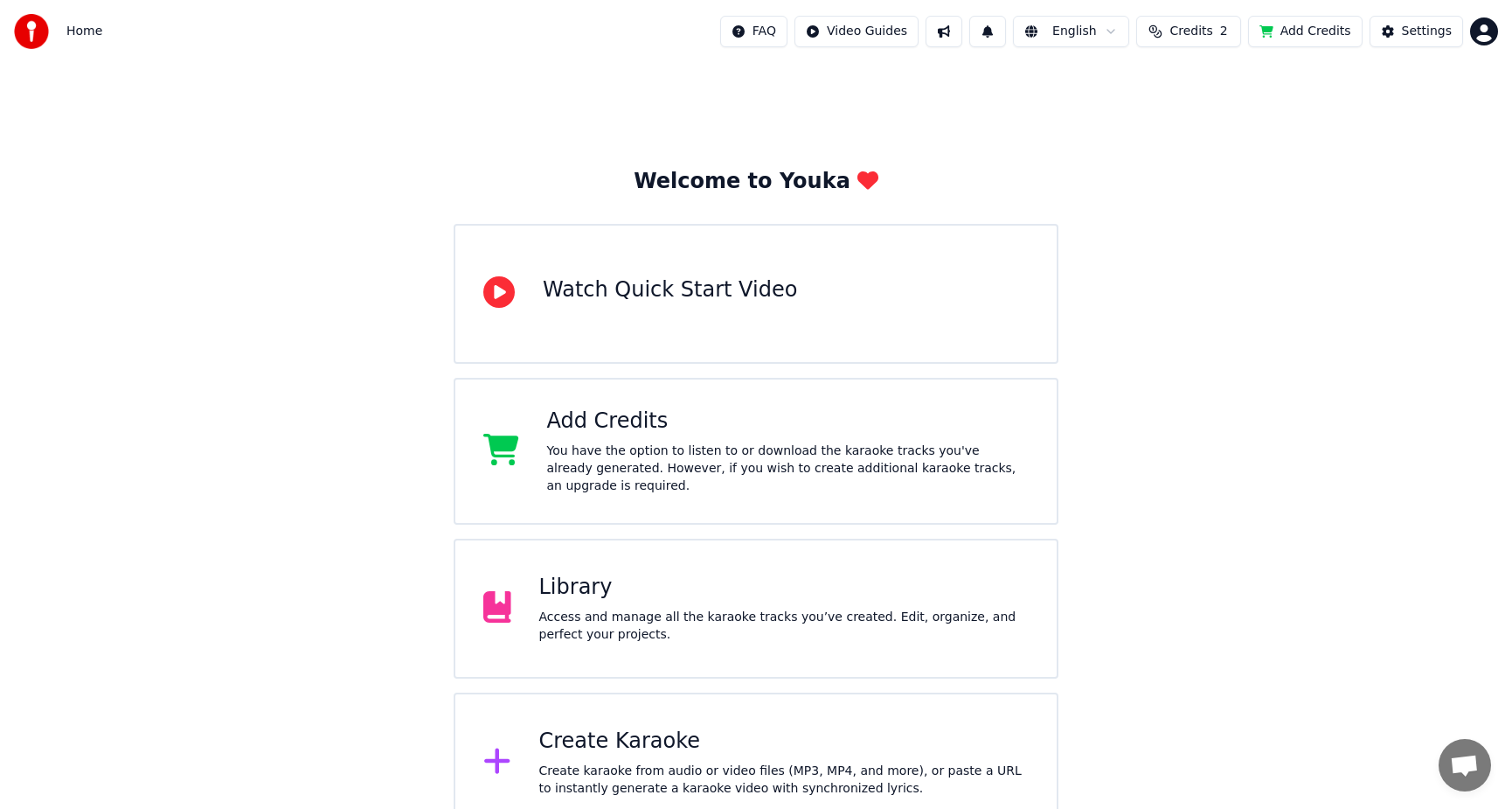
click at [620, 574] on div "Library" at bounding box center [784, 588] width 490 height 28
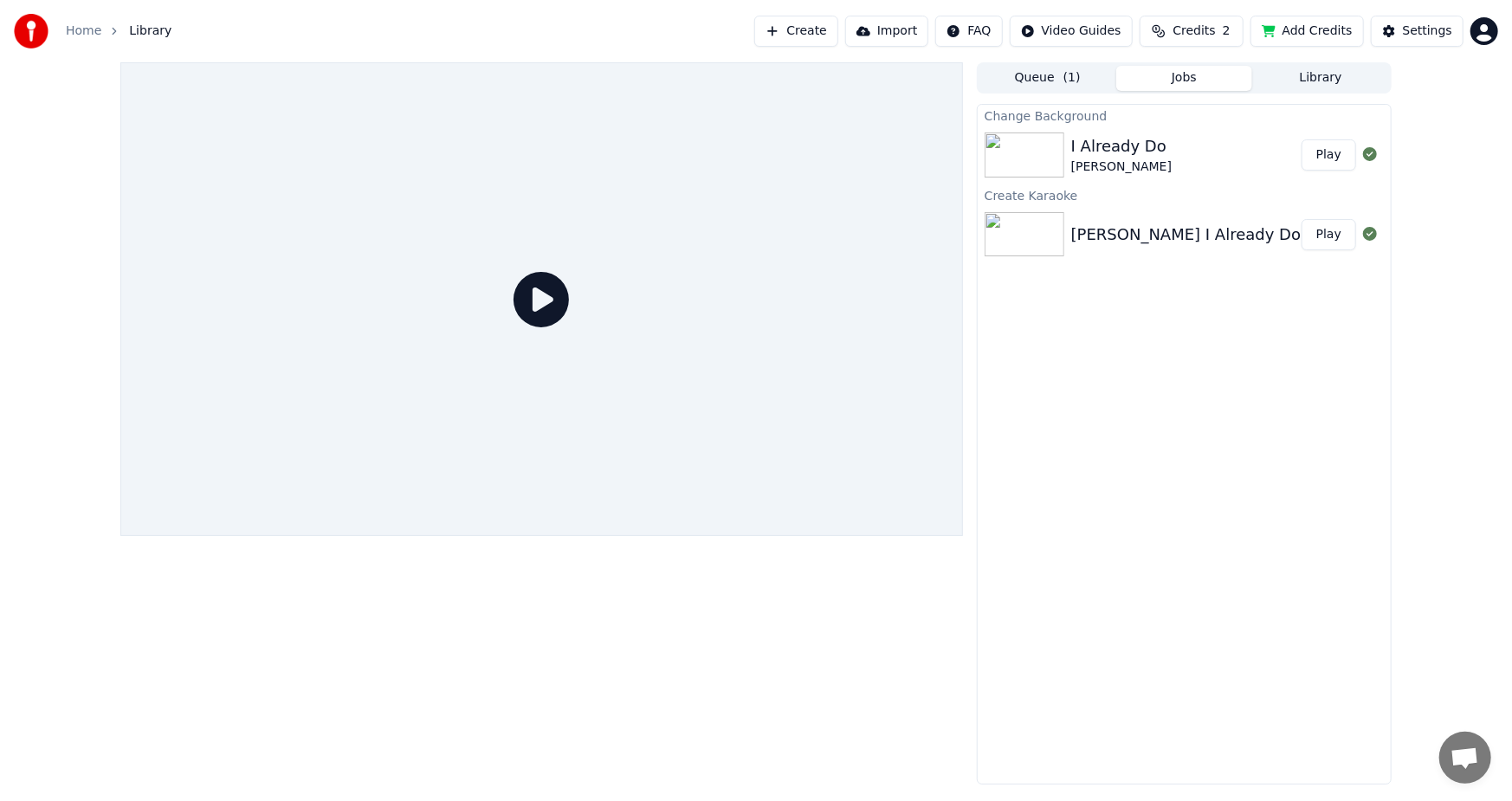
click at [1328, 149] on button "Play" at bounding box center [1328, 155] width 54 height 31
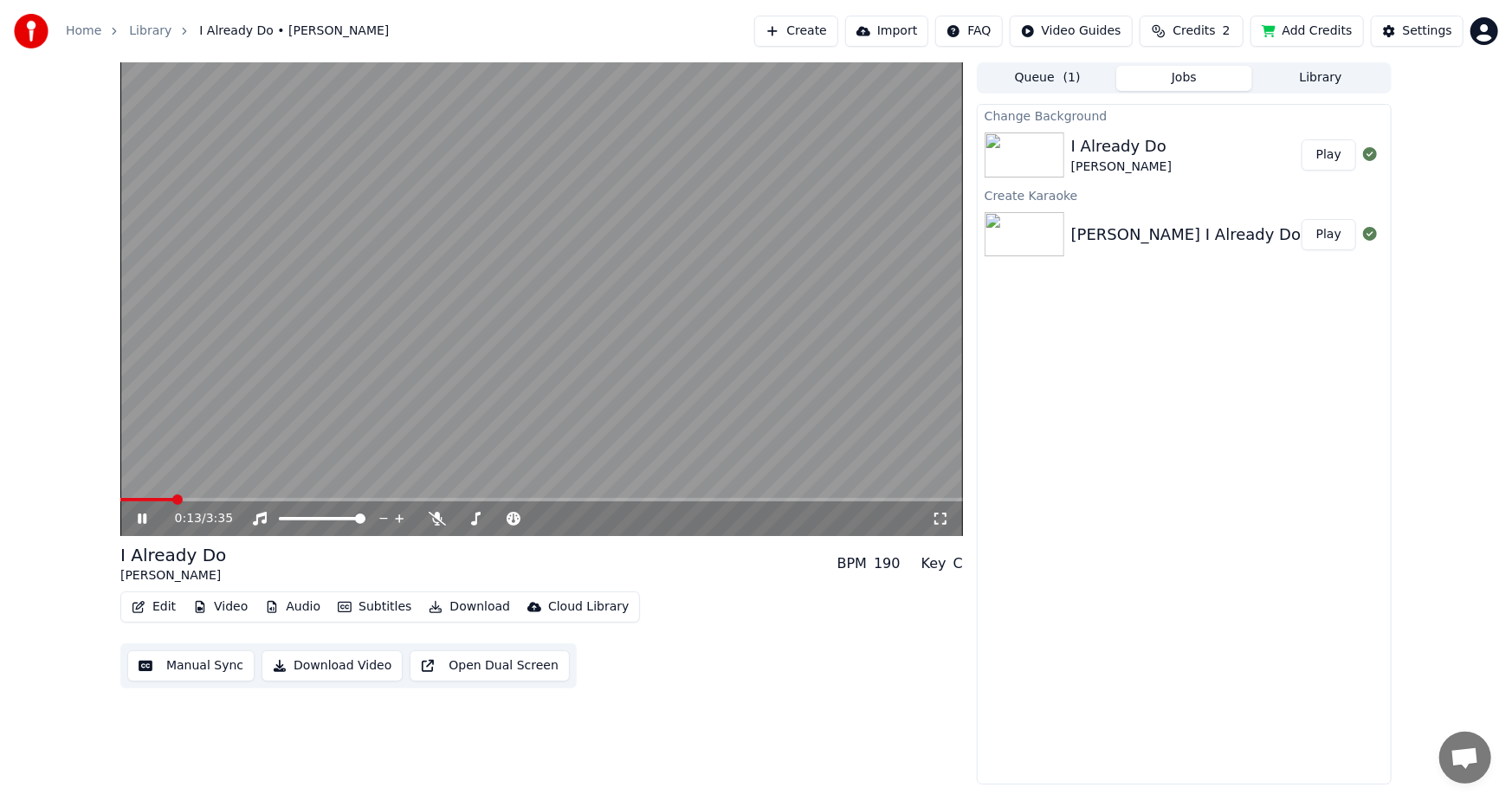
click at [156, 611] on button "Edit" at bounding box center [153, 606] width 58 height 25
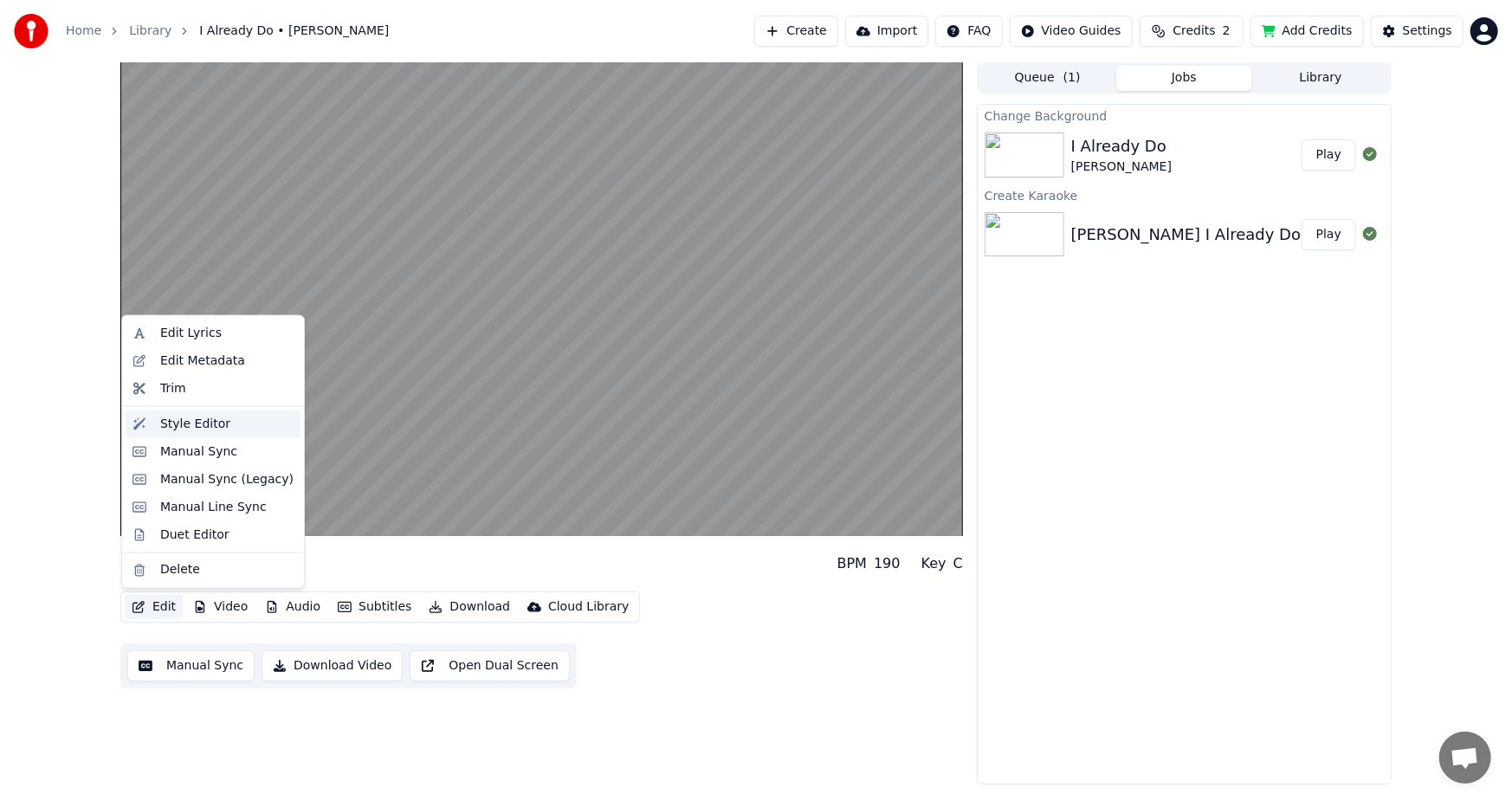
click at [201, 428] on div "Style Editor" at bounding box center [195, 425] width 70 height 18
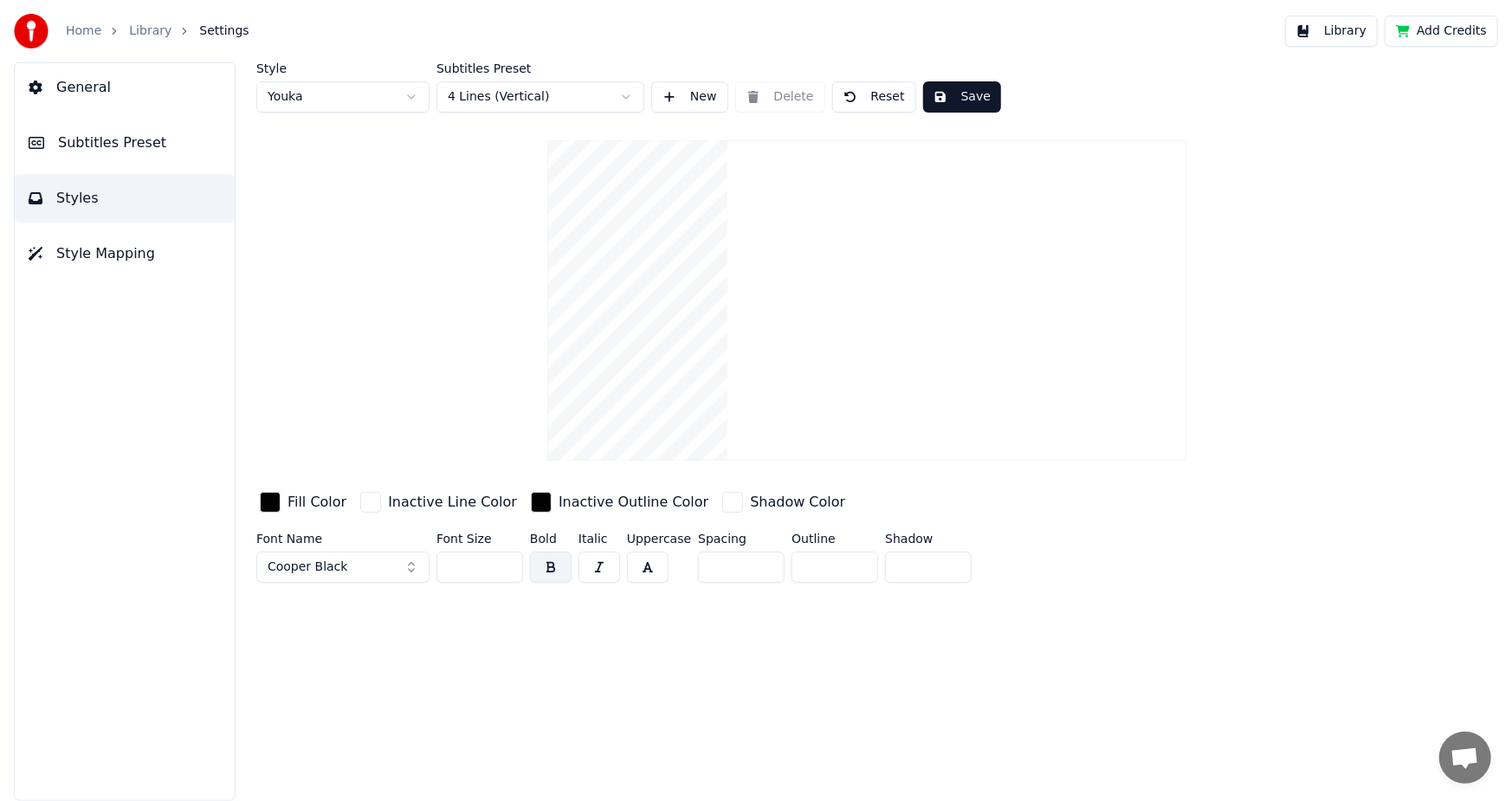
click at [274, 489] on div "Fill Color" at bounding box center [303, 502] width 93 height 28
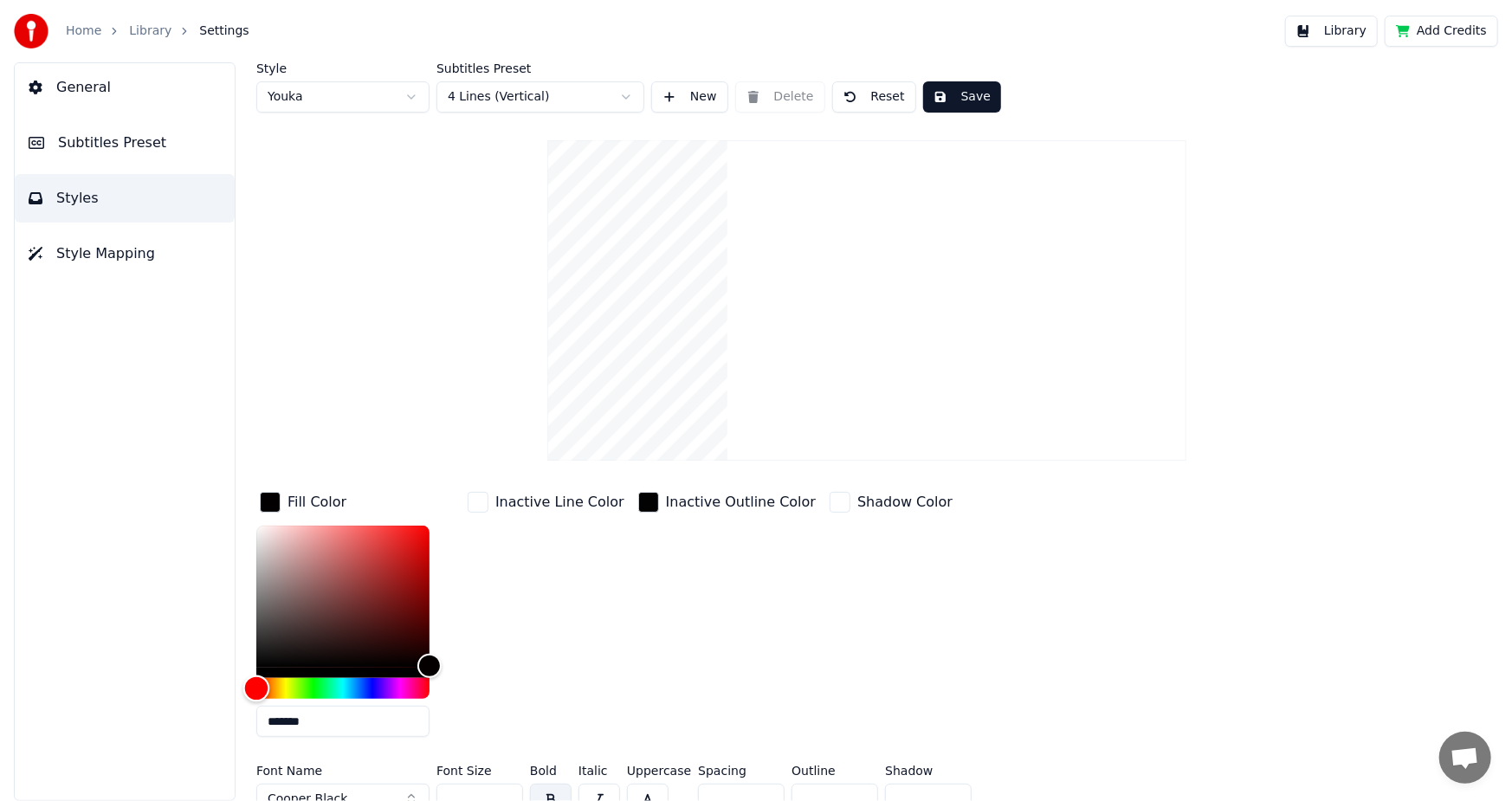
click at [344, 678] on div "Hue" at bounding box center [343, 688] width 173 height 21
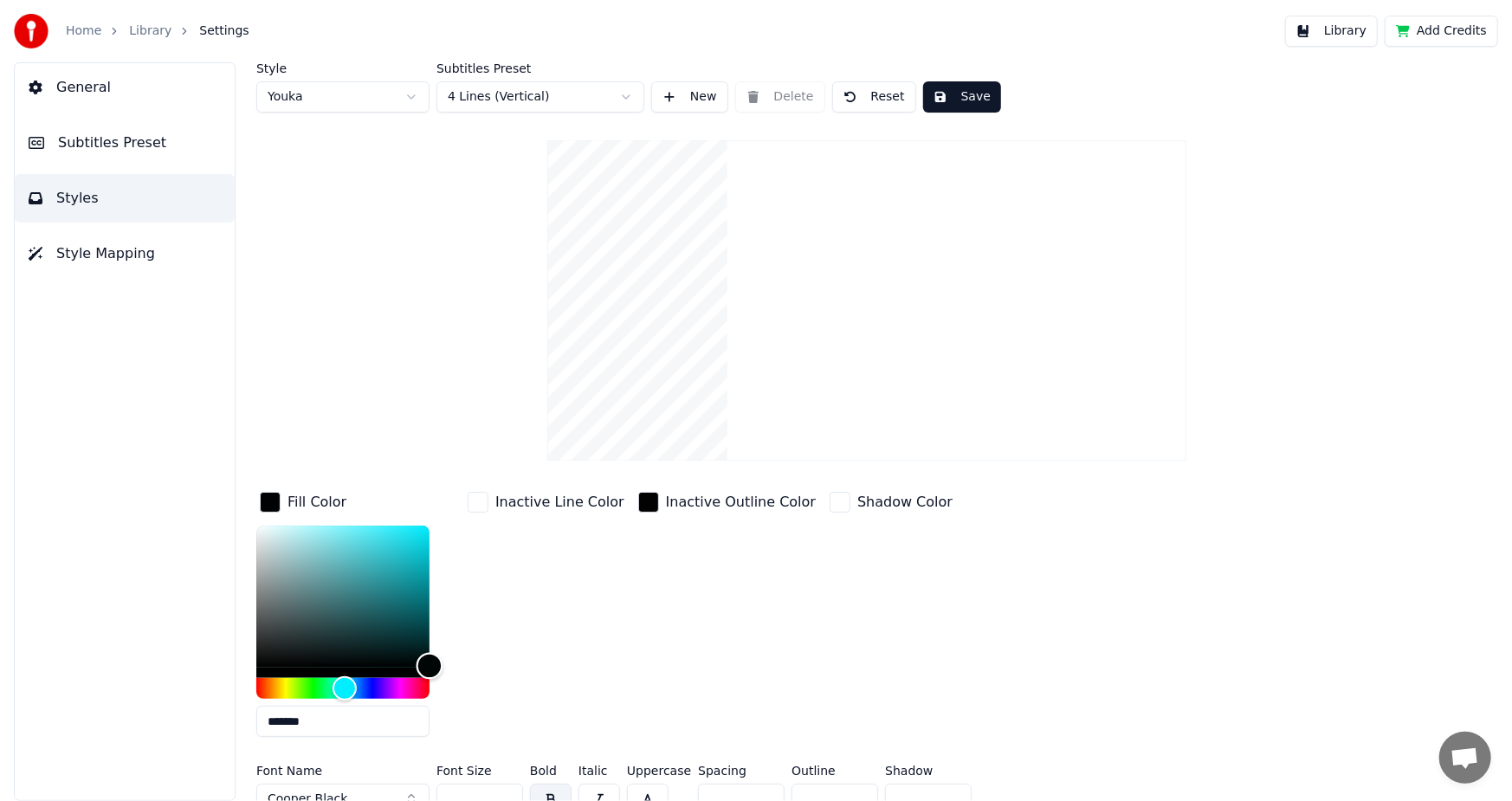
type input "*******"
click at [377, 528] on div "Color" at bounding box center [343, 597] width 173 height 142
click at [952, 92] on button "Save" at bounding box center [961, 97] width 78 height 31
click at [966, 102] on button "Done" at bounding box center [963, 97] width 81 height 31
click at [73, 30] on link "Home" at bounding box center [84, 31] width 35 height 18
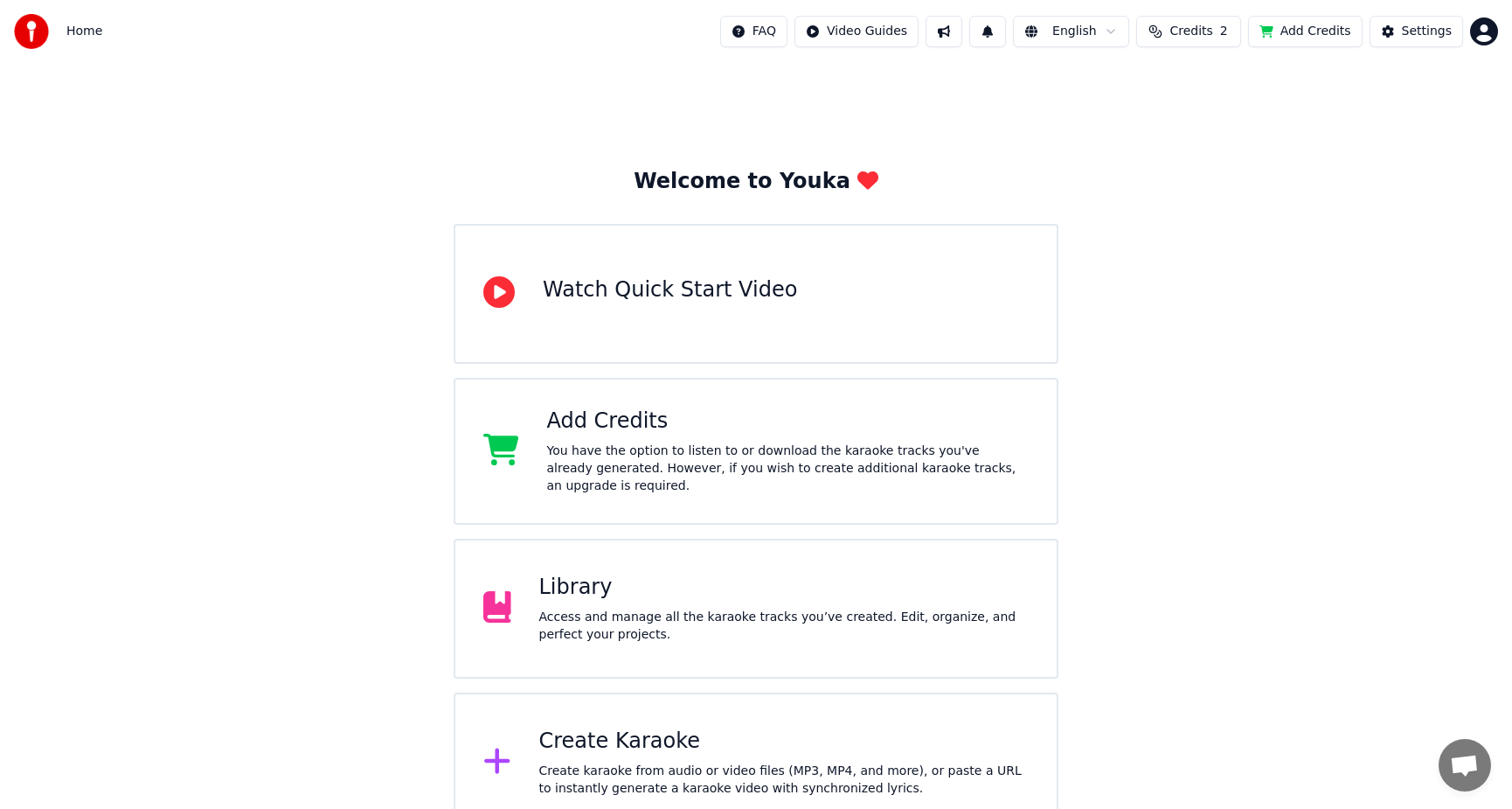
click at [738, 616] on div "Access and manage all the karaoke tracks you’ve created. Edit, organize, and pe…" at bounding box center [784, 625] width 490 height 35
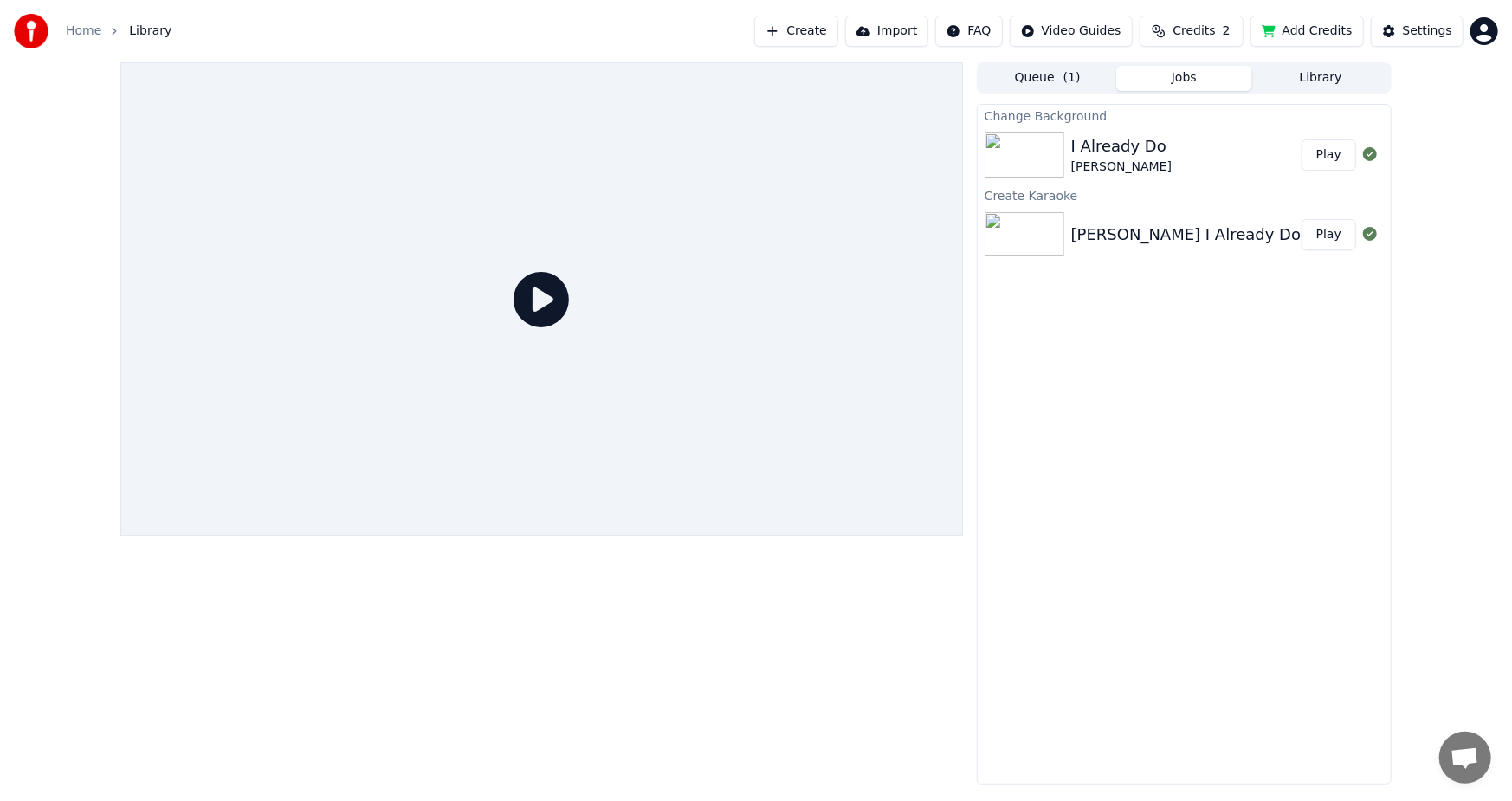
click at [1327, 164] on button "Play" at bounding box center [1328, 155] width 54 height 31
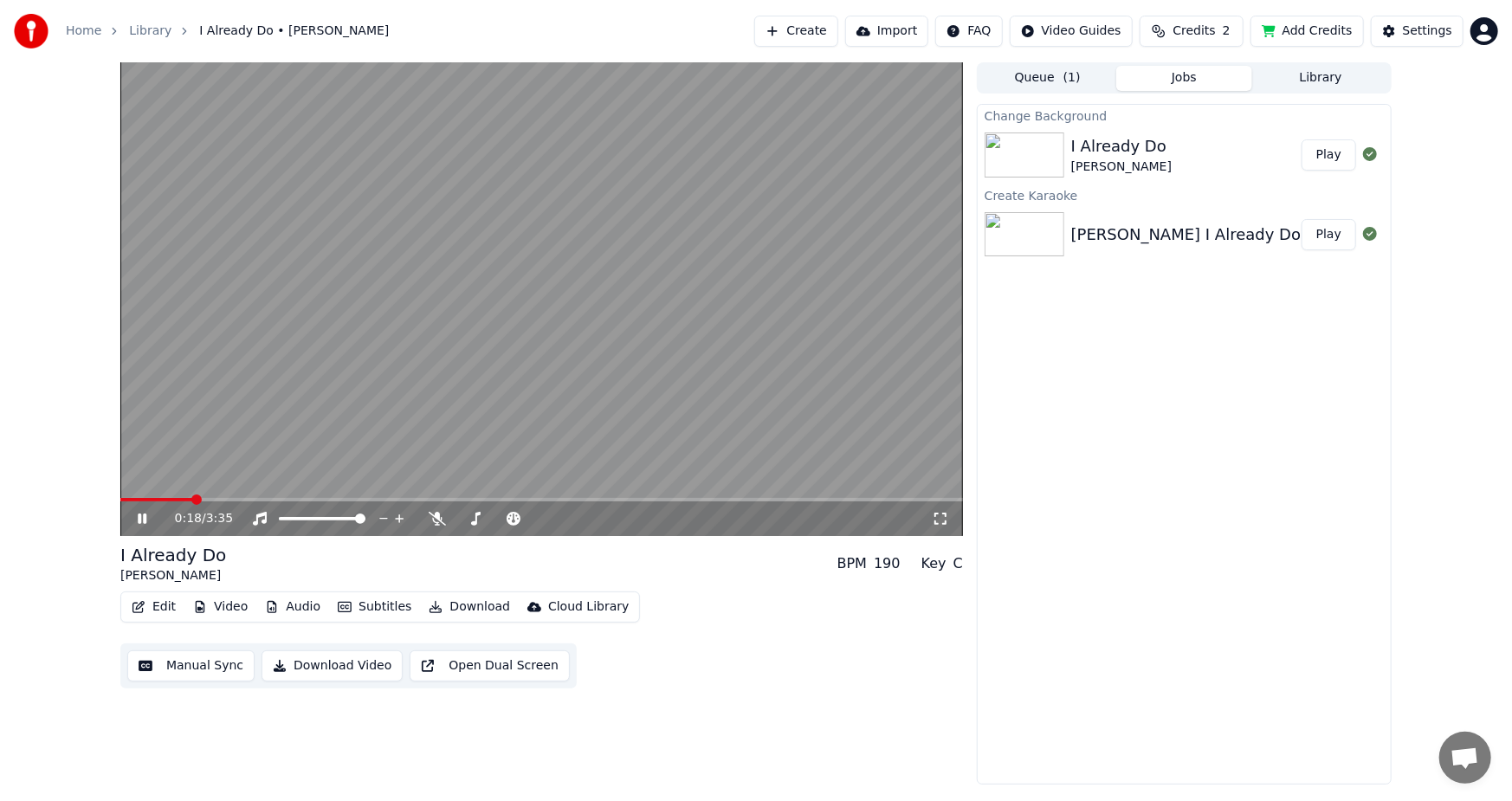
click at [147, 602] on button "Edit" at bounding box center [153, 606] width 58 height 25
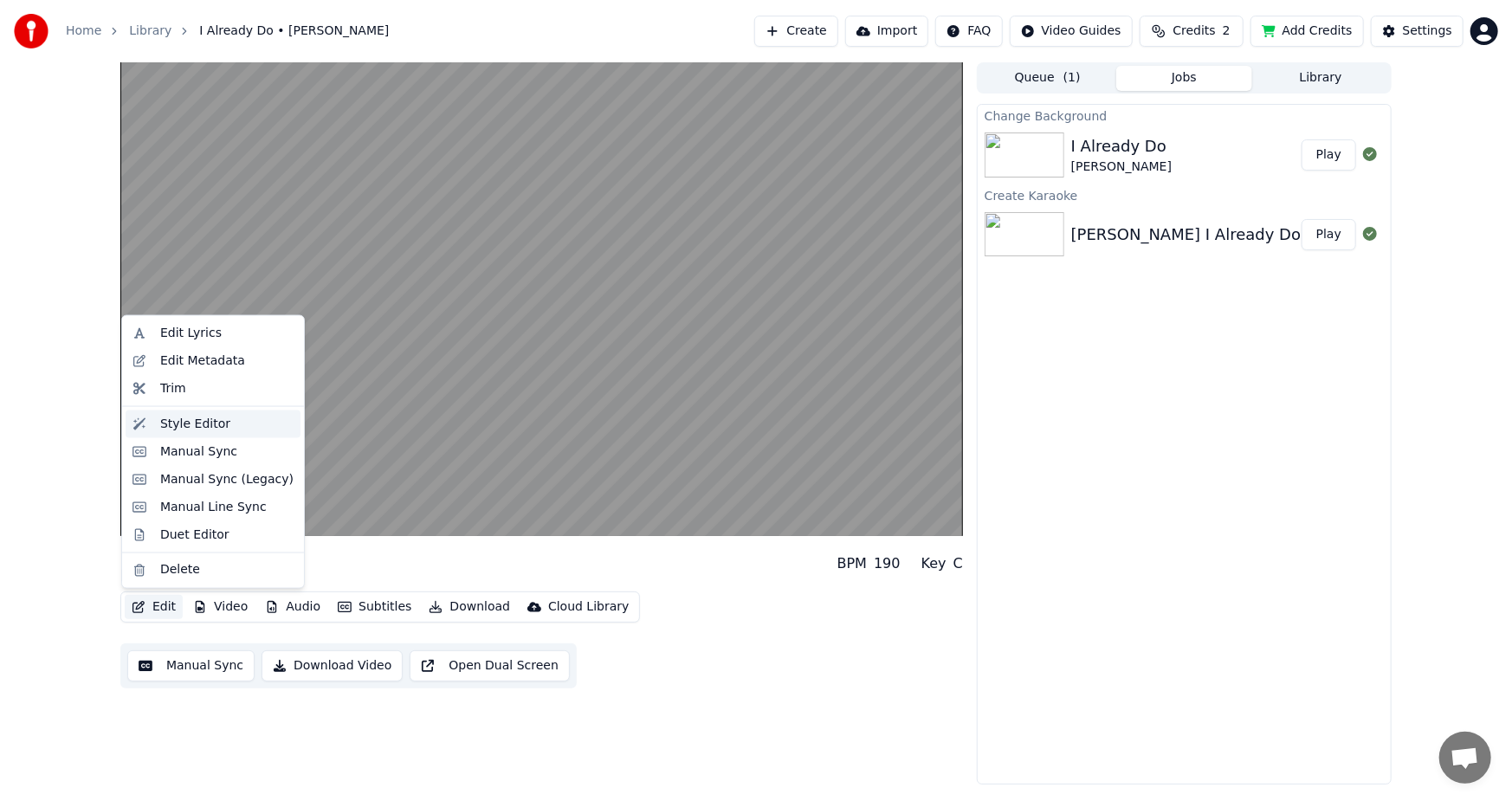
click at [210, 429] on div "Style Editor" at bounding box center [195, 425] width 70 height 18
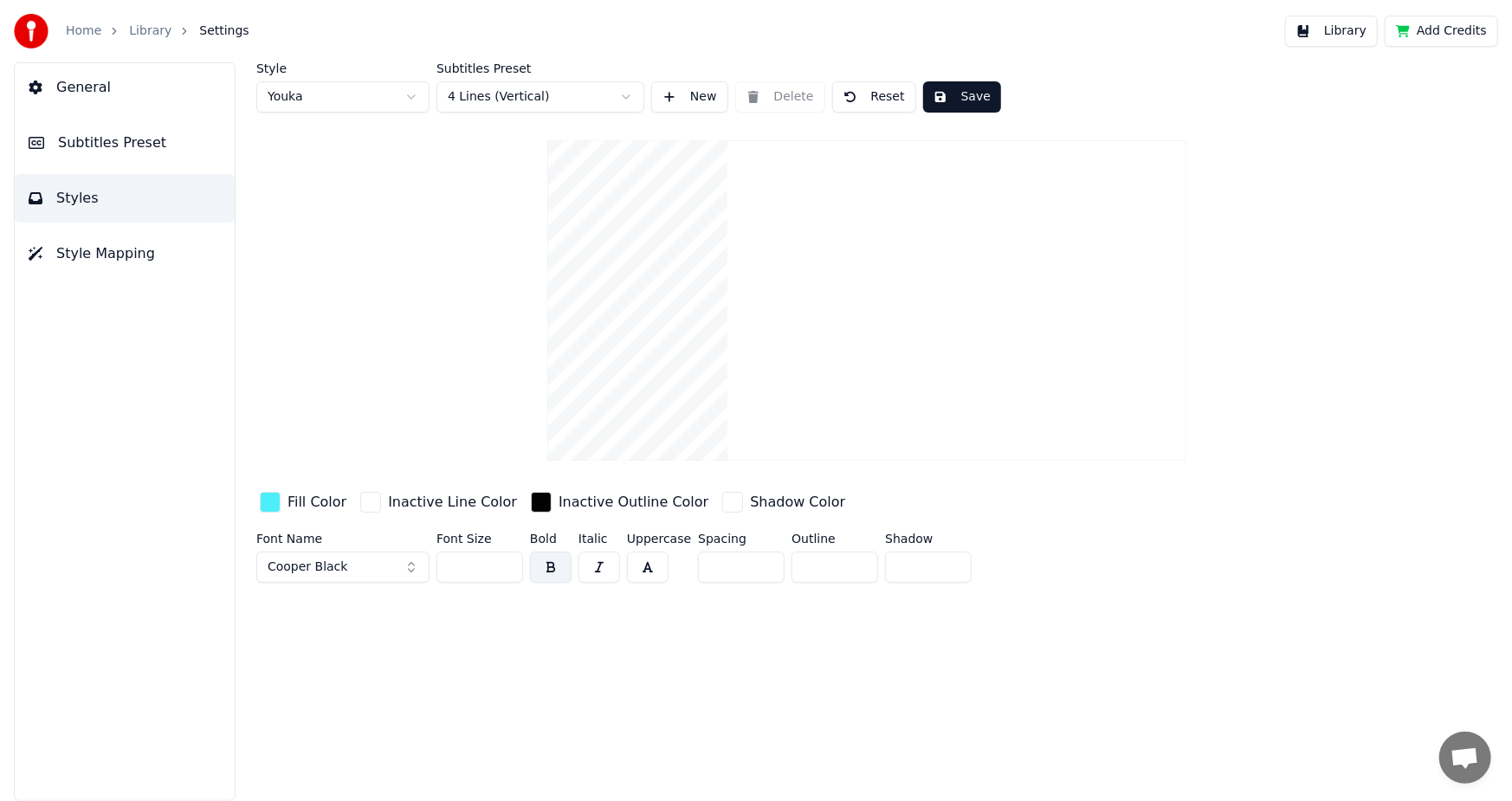
type input "***"
click at [503, 560] on input "***" at bounding box center [480, 567] width 87 height 31
click at [954, 102] on button "Save" at bounding box center [961, 97] width 78 height 31
click at [70, 28] on link "Home" at bounding box center [84, 31] width 35 height 18
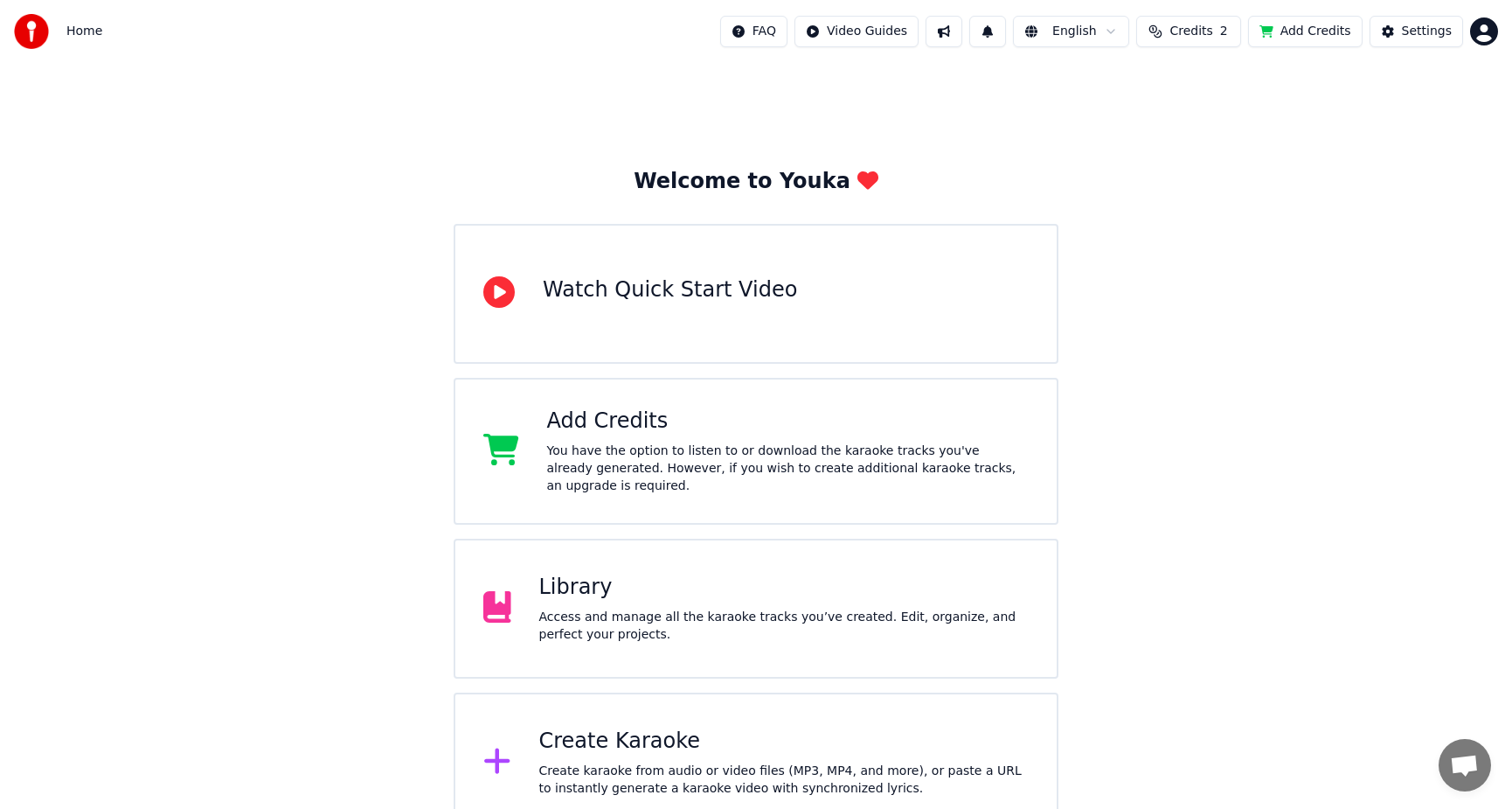
click at [600, 556] on div "Library Access and manage all the karaoke tracks you’ve created. Edit, organize…" at bounding box center [755, 607] width 604 height 140
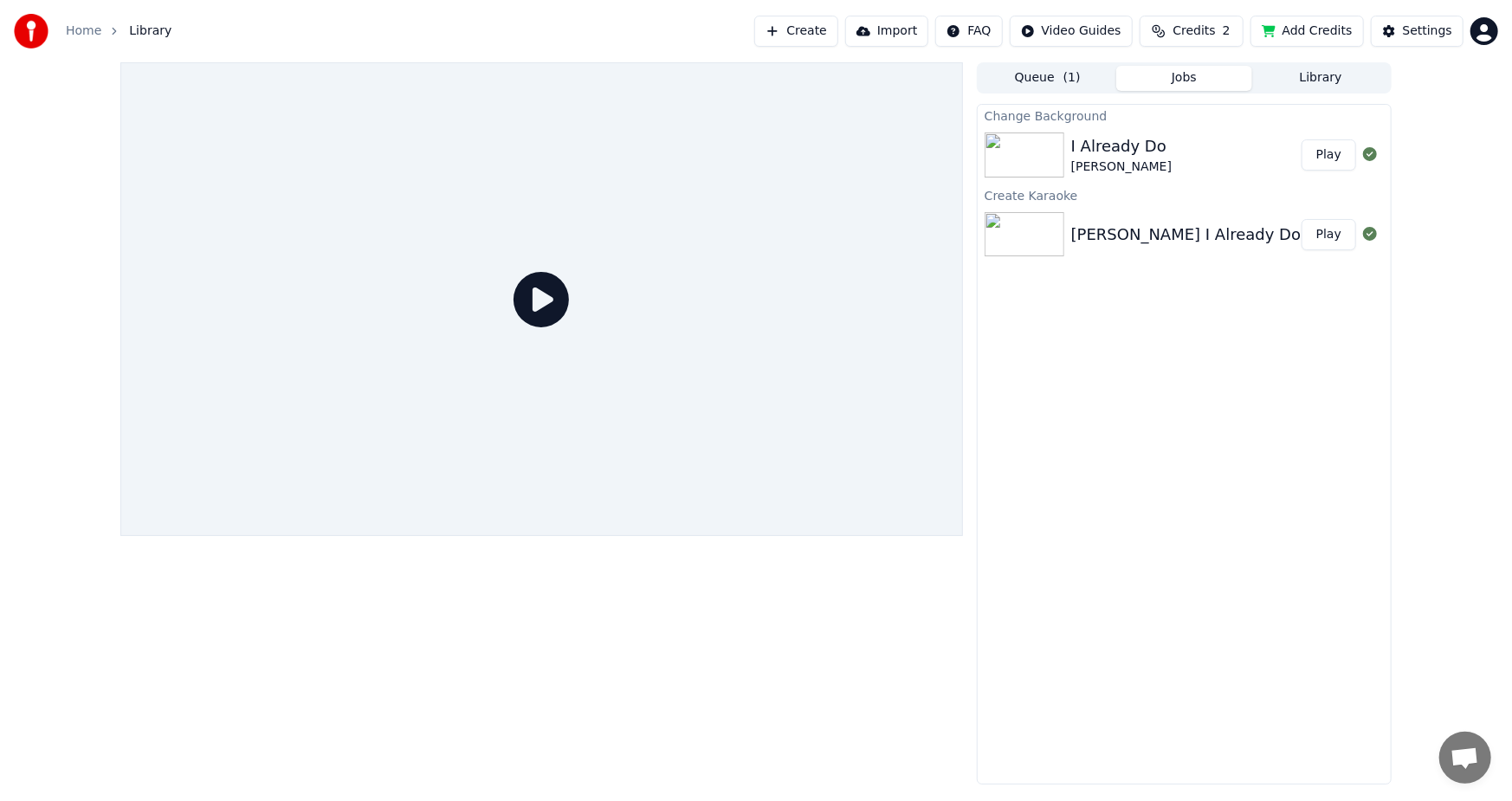
click at [1324, 165] on button "Play" at bounding box center [1328, 155] width 54 height 31
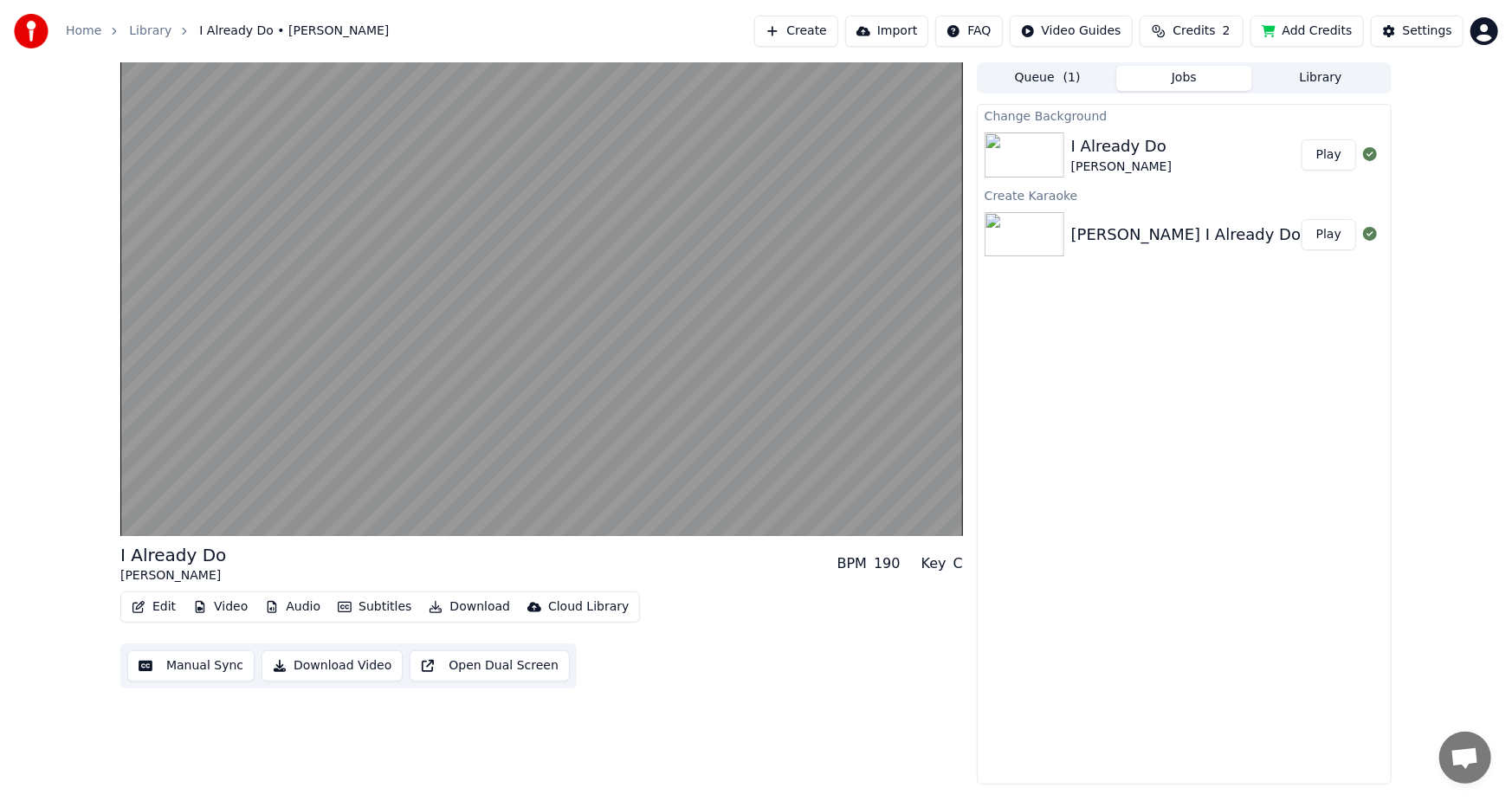
click at [326, 665] on button "Download Video" at bounding box center [332, 665] width 142 height 31
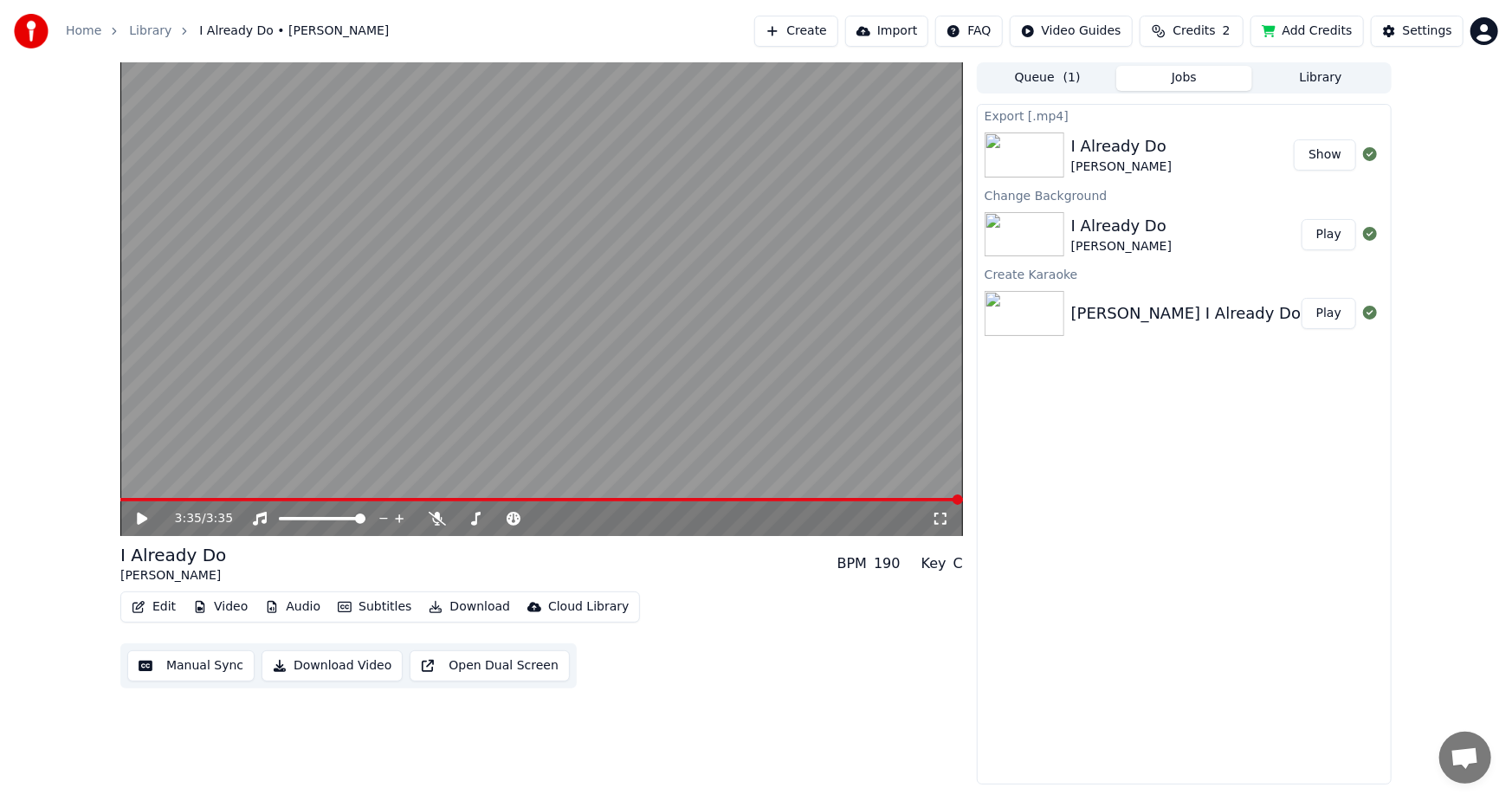
click at [1317, 150] on button "Show" at bounding box center [1324, 155] width 62 height 31
click at [147, 603] on button "Edit" at bounding box center [153, 606] width 58 height 25
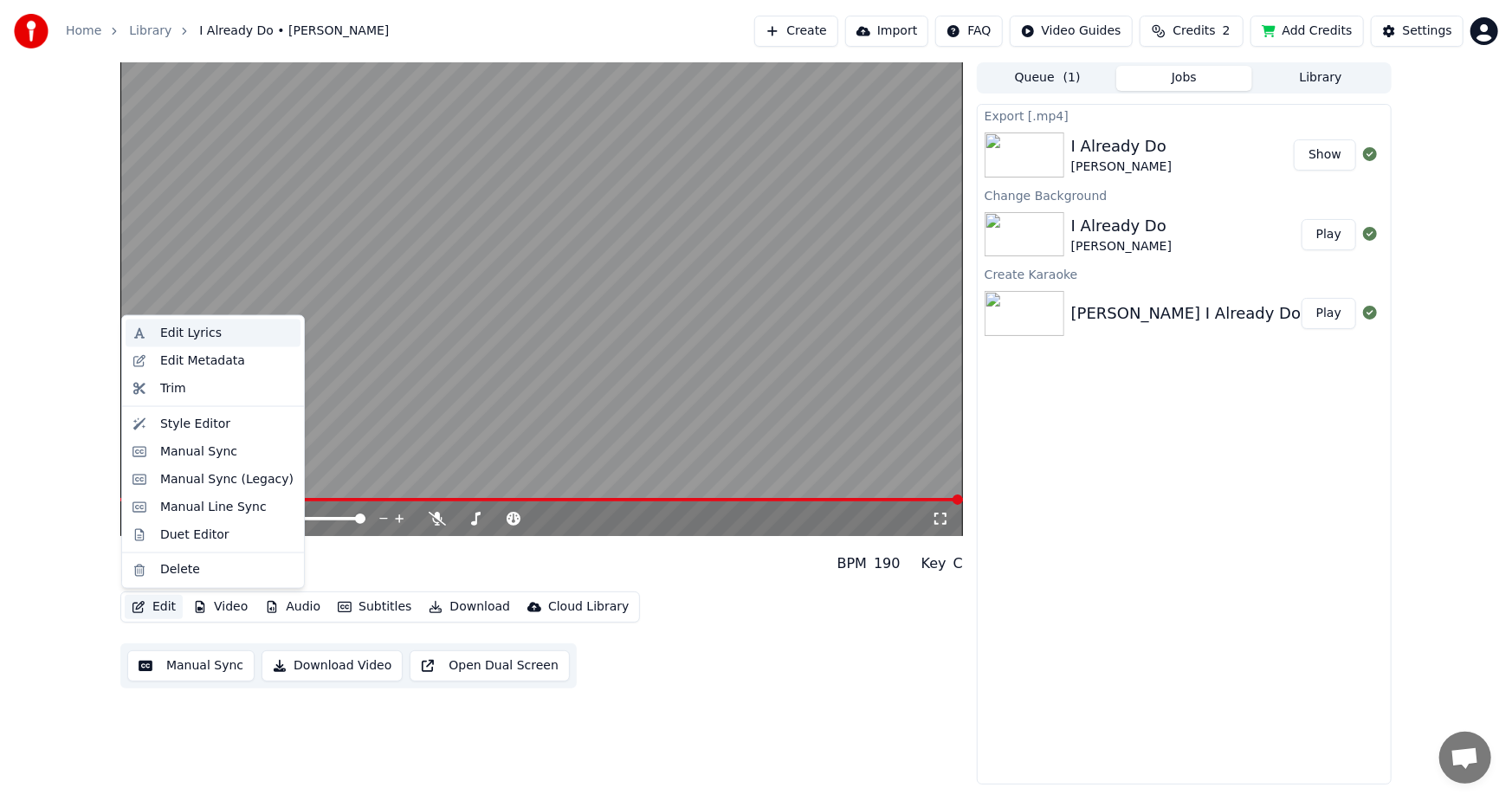
click at [206, 330] on div "Edit Lyrics" at bounding box center [191, 333] width 62 height 18
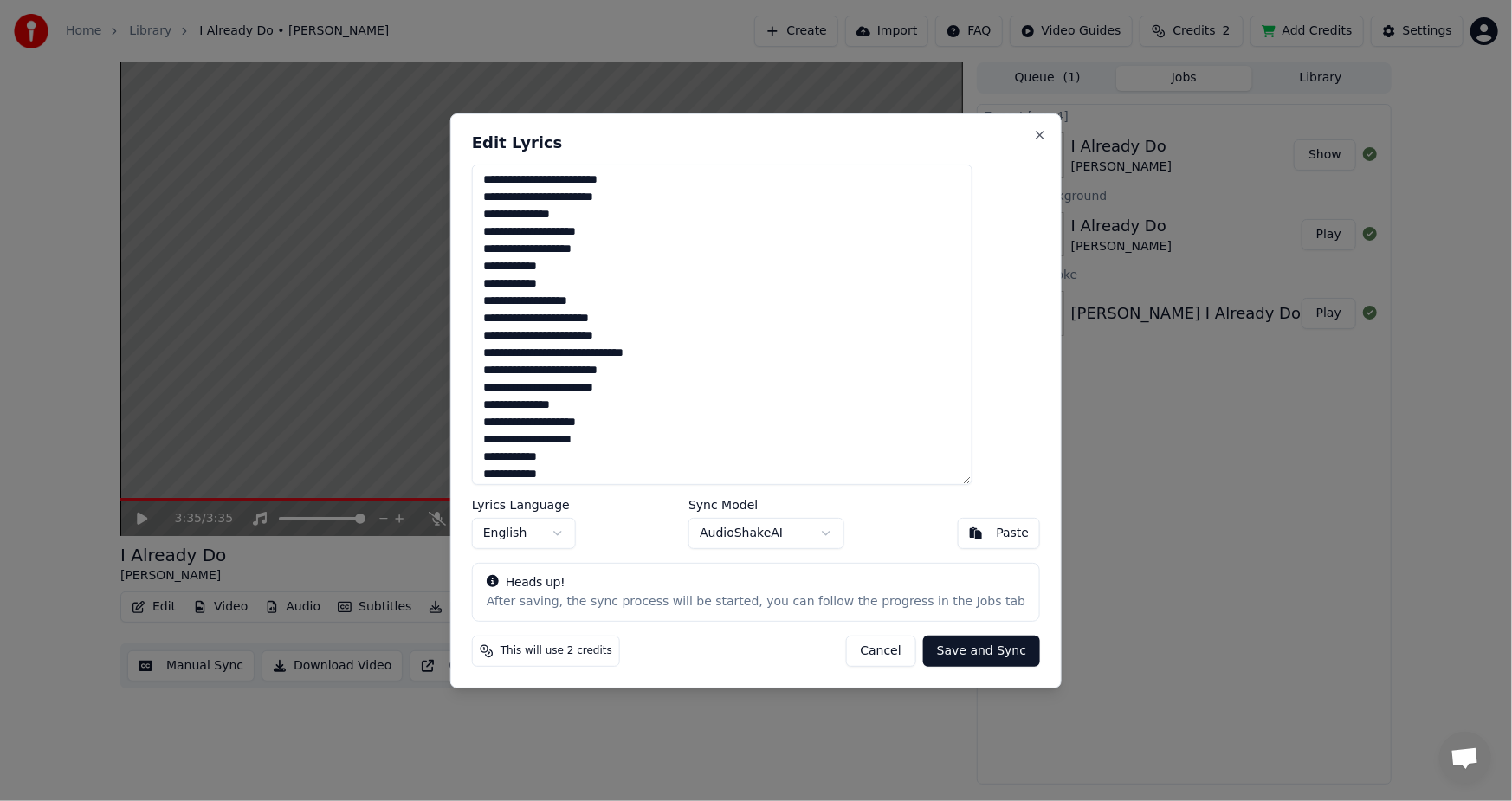
scroll to position [387, 0]
drag, startPoint x: 1010, startPoint y: 351, endPoint x: 1012, endPoint y: 305, distance: 46.0
click at [1014, 306] on div "**********" at bounding box center [756, 399] width 611 height 575
click at [582, 315] on textarea "**********" at bounding box center [722, 323] width 500 height 320
type textarea "**********"
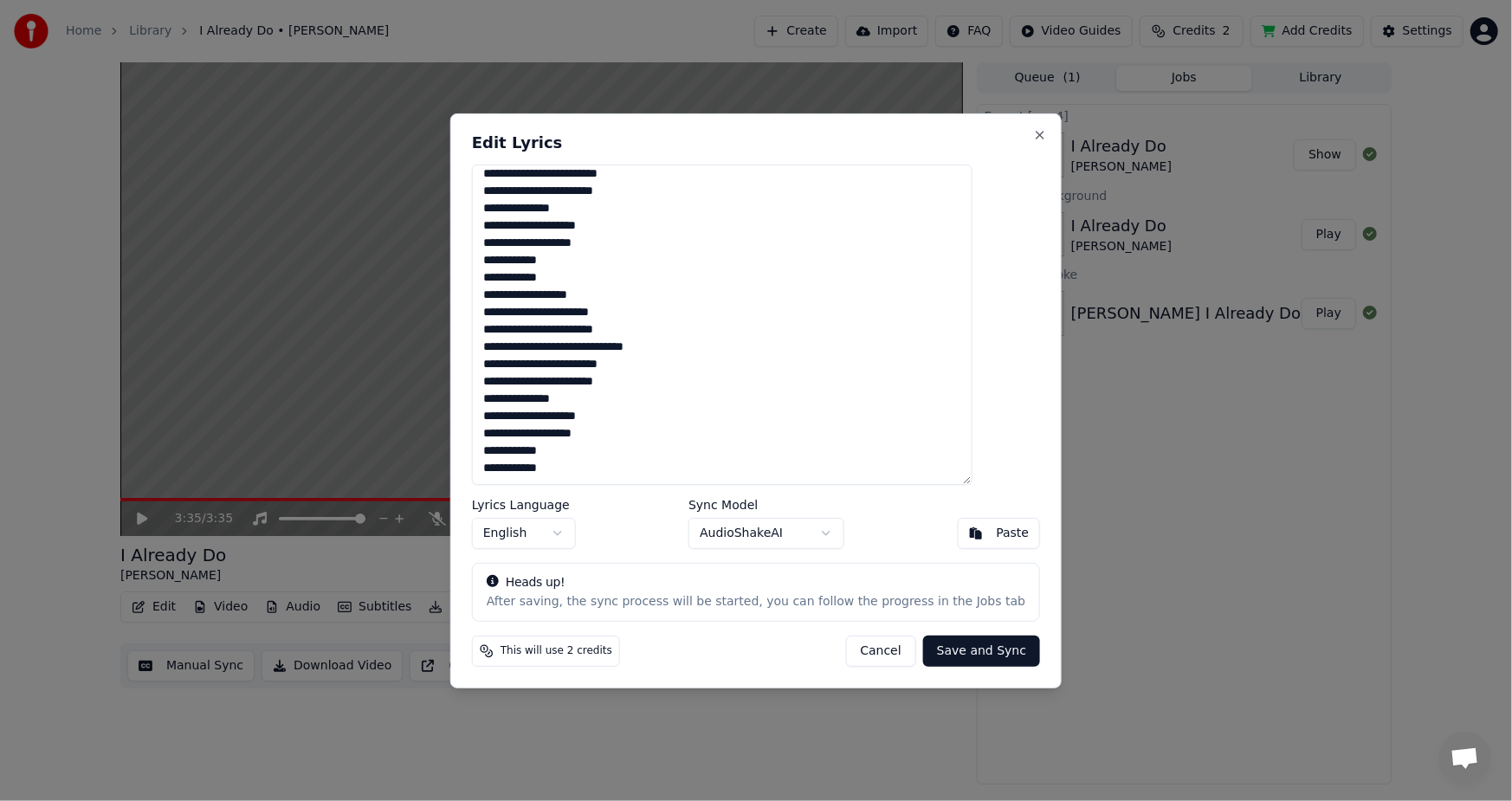
click at [923, 649] on button "Save and Sync" at bounding box center [981, 651] width 117 height 31
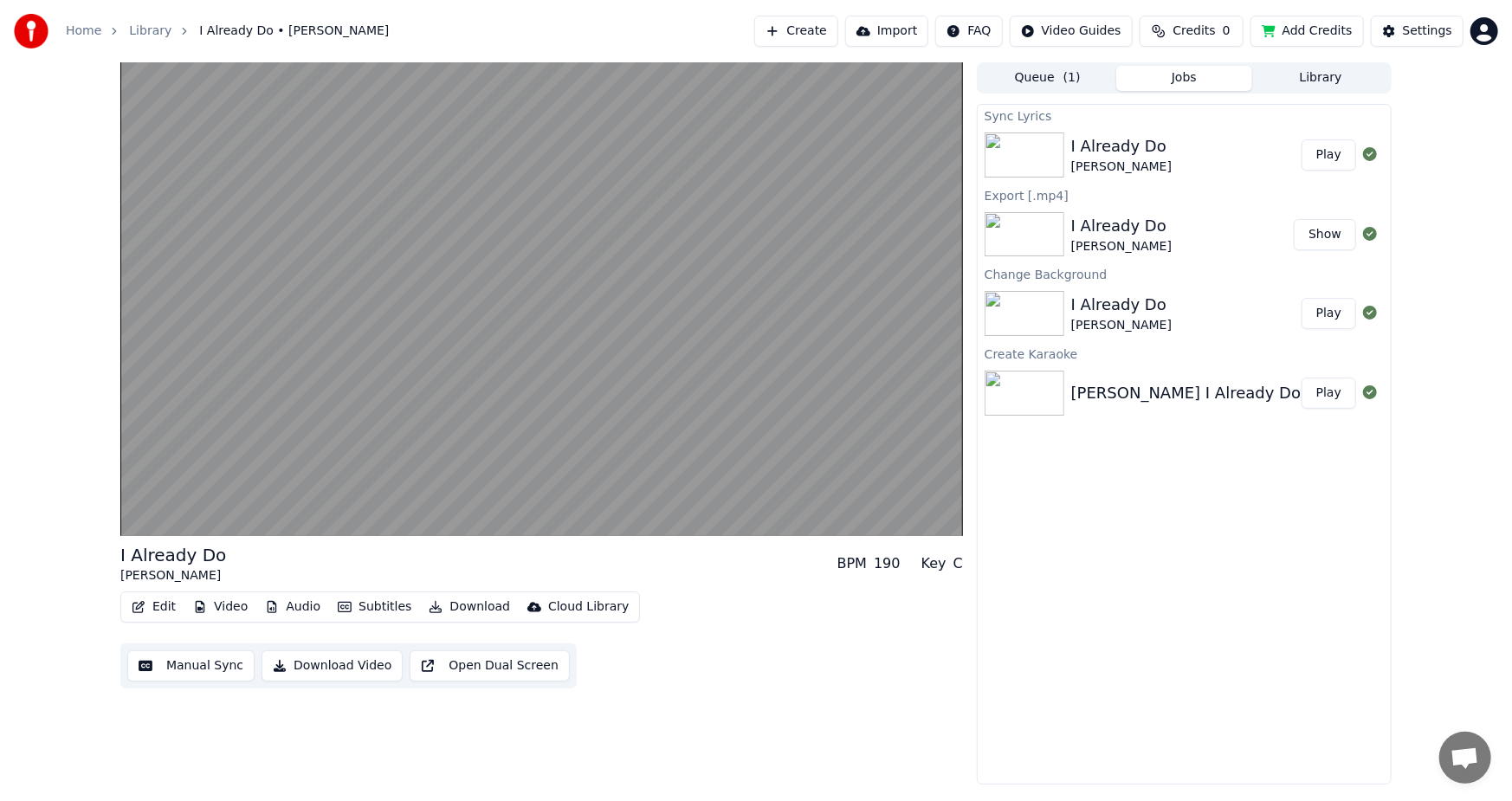
click at [321, 673] on button "Download Video" at bounding box center [332, 665] width 142 height 31
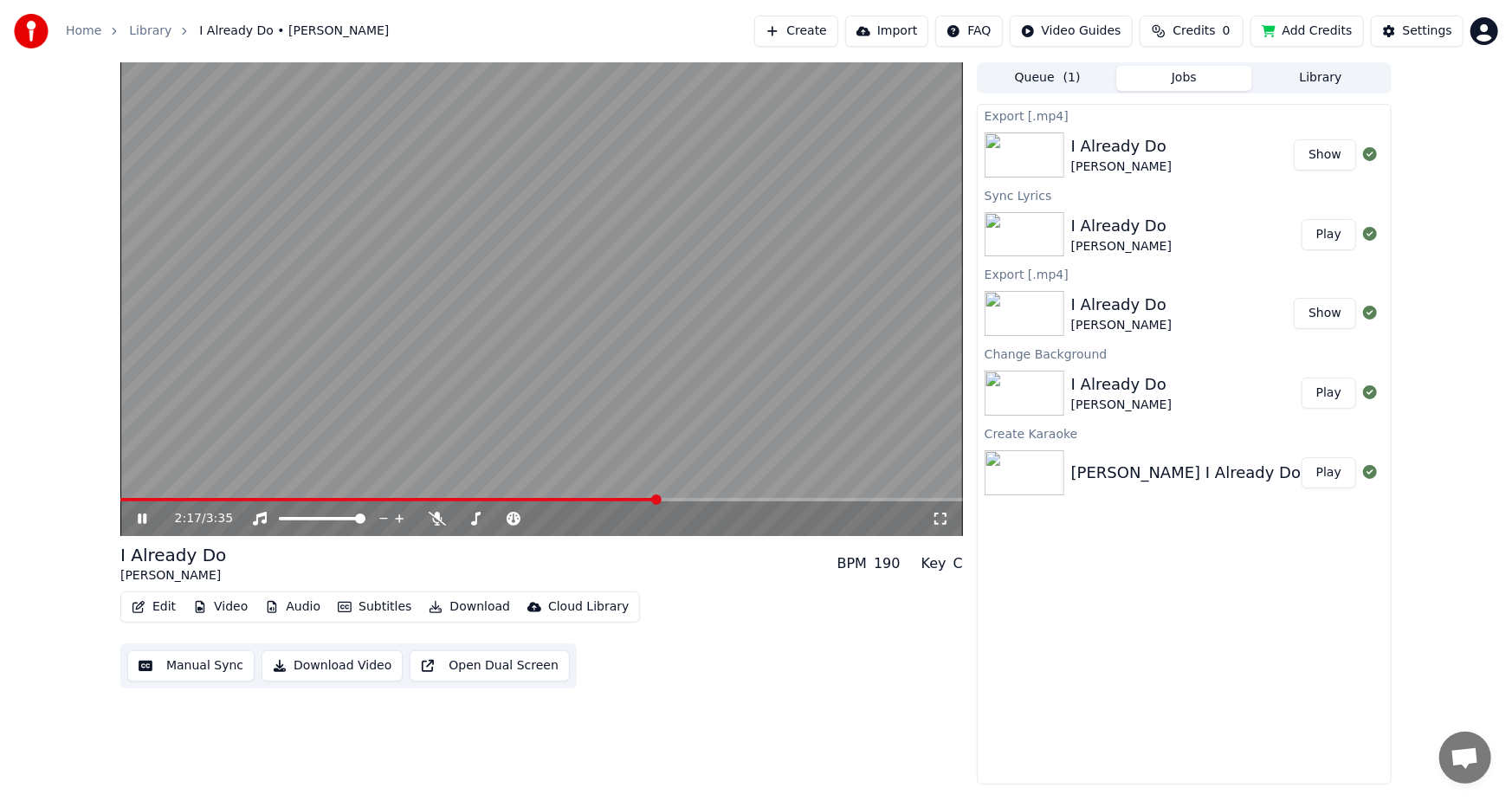
click at [1318, 156] on button "Show" at bounding box center [1324, 155] width 62 height 31
click at [139, 520] on icon at bounding box center [142, 518] width 9 height 11
